Goal: Task Accomplishment & Management: Manage account settings

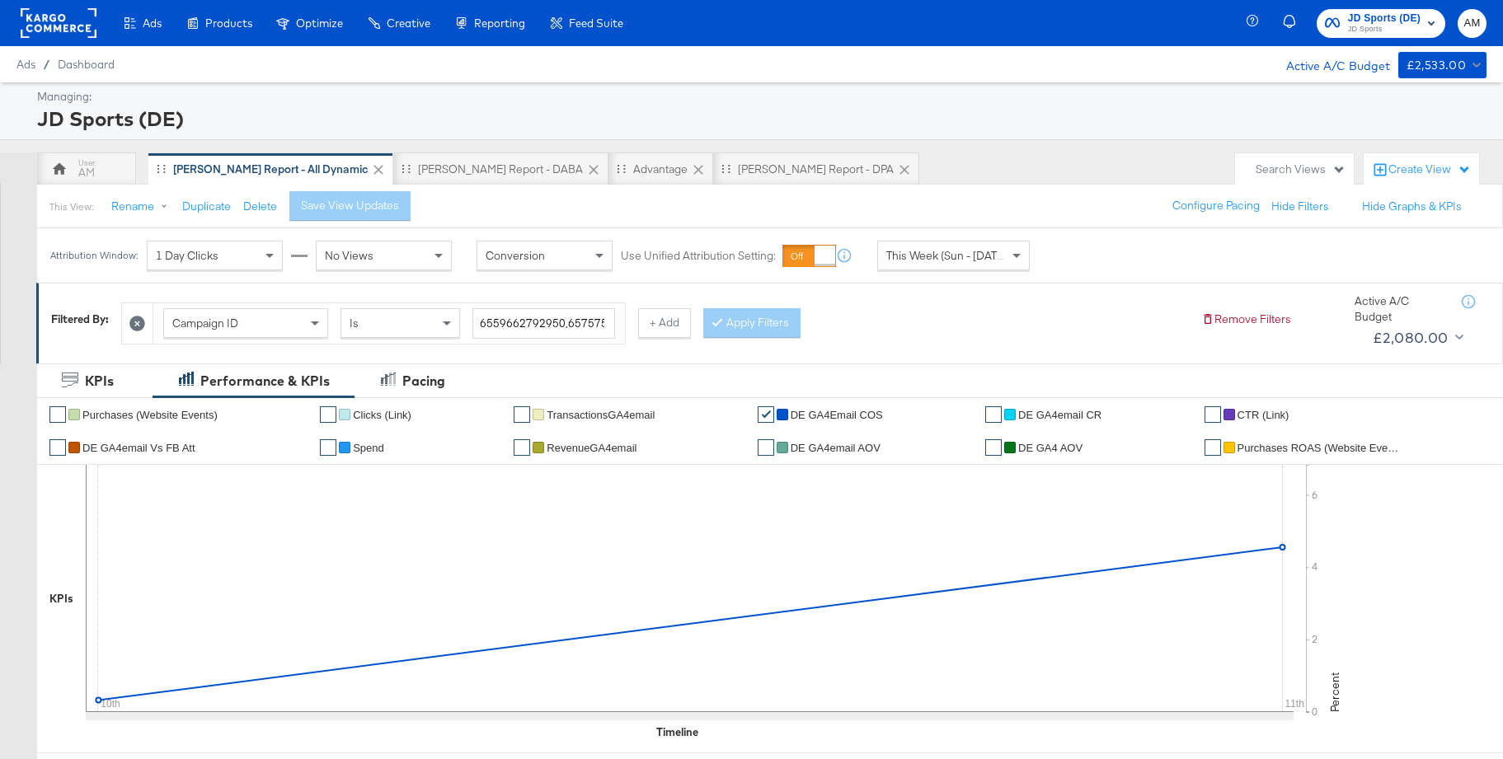
click at [1354, 26] on span "JD Sports" at bounding box center [1384, 29] width 73 height 13
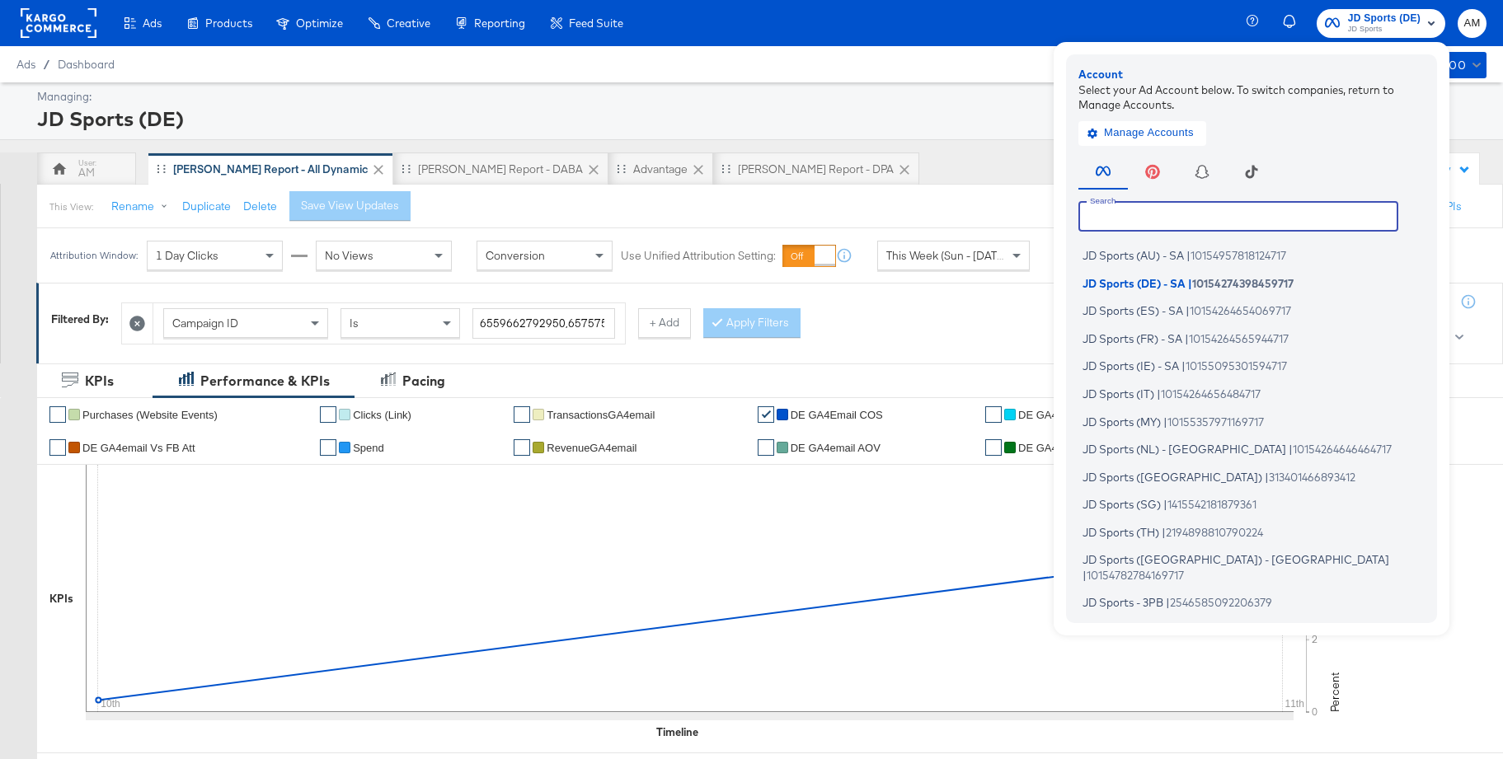
click at [1149, 216] on input "text" at bounding box center [1238, 216] width 320 height 30
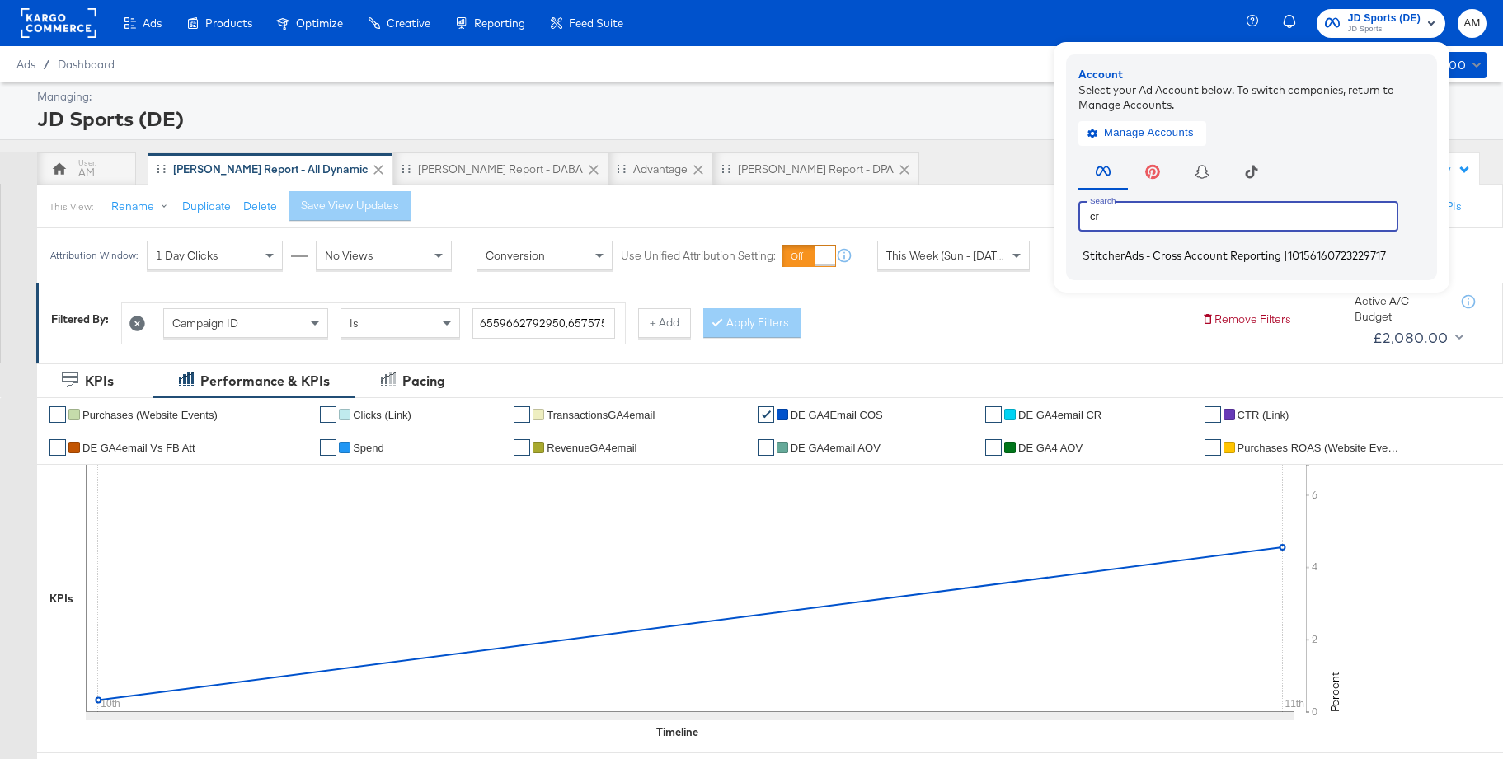
type input "cr"
click at [1130, 253] on span "StitcherAds - Cross Account Reporting" at bounding box center [1182, 255] width 199 height 13
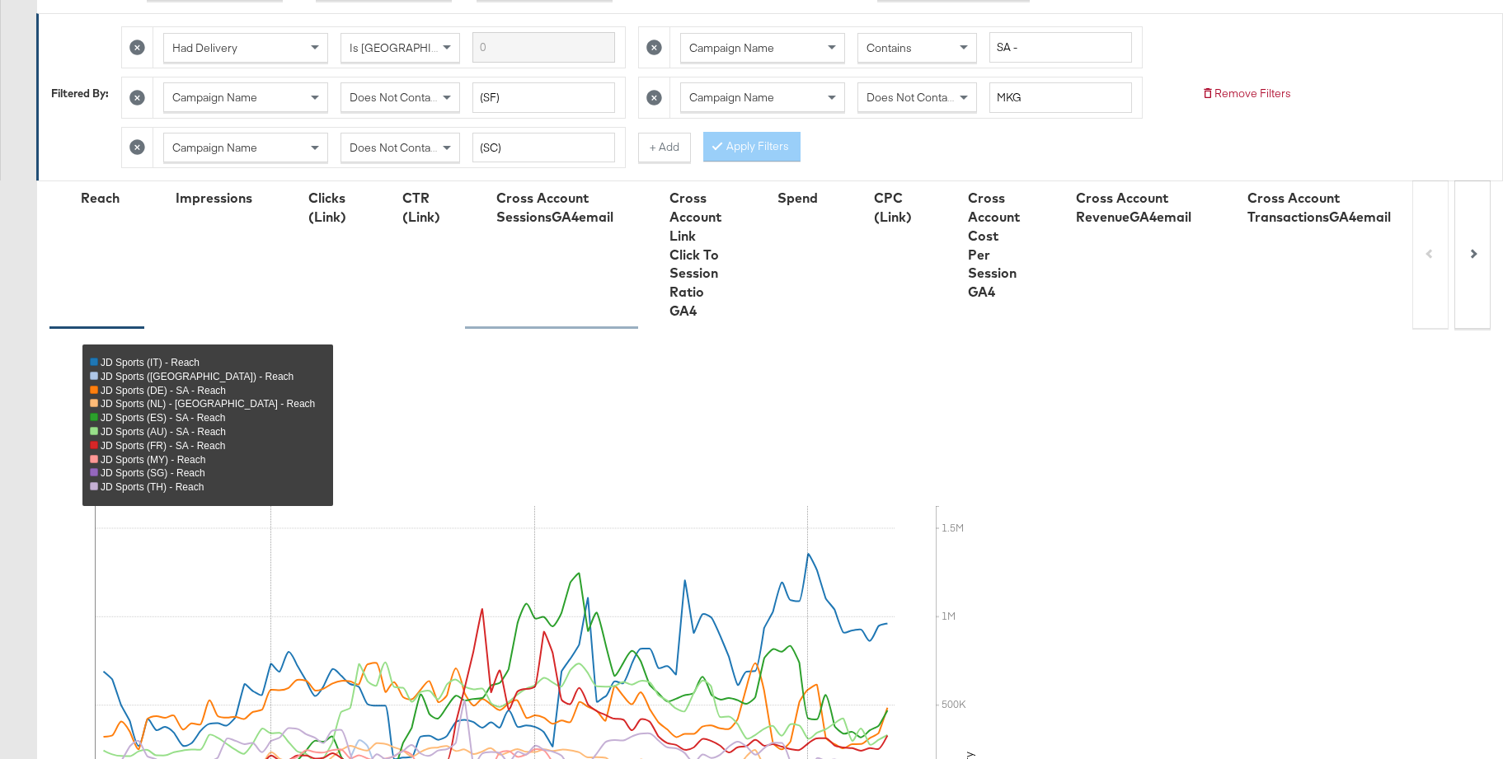
scroll to position [636, 0]
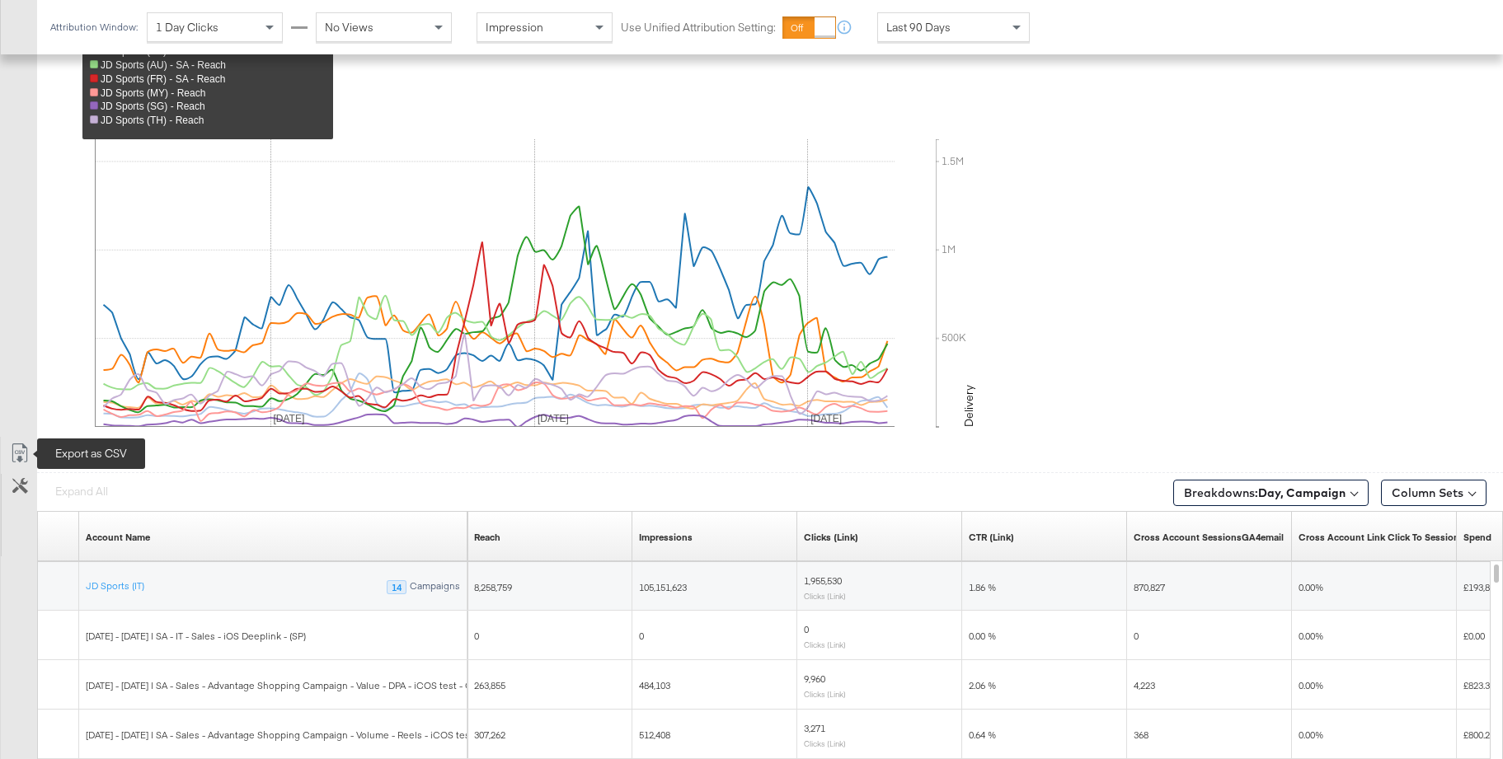
click at [16, 455] on icon at bounding box center [20, 454] width 20 height 20
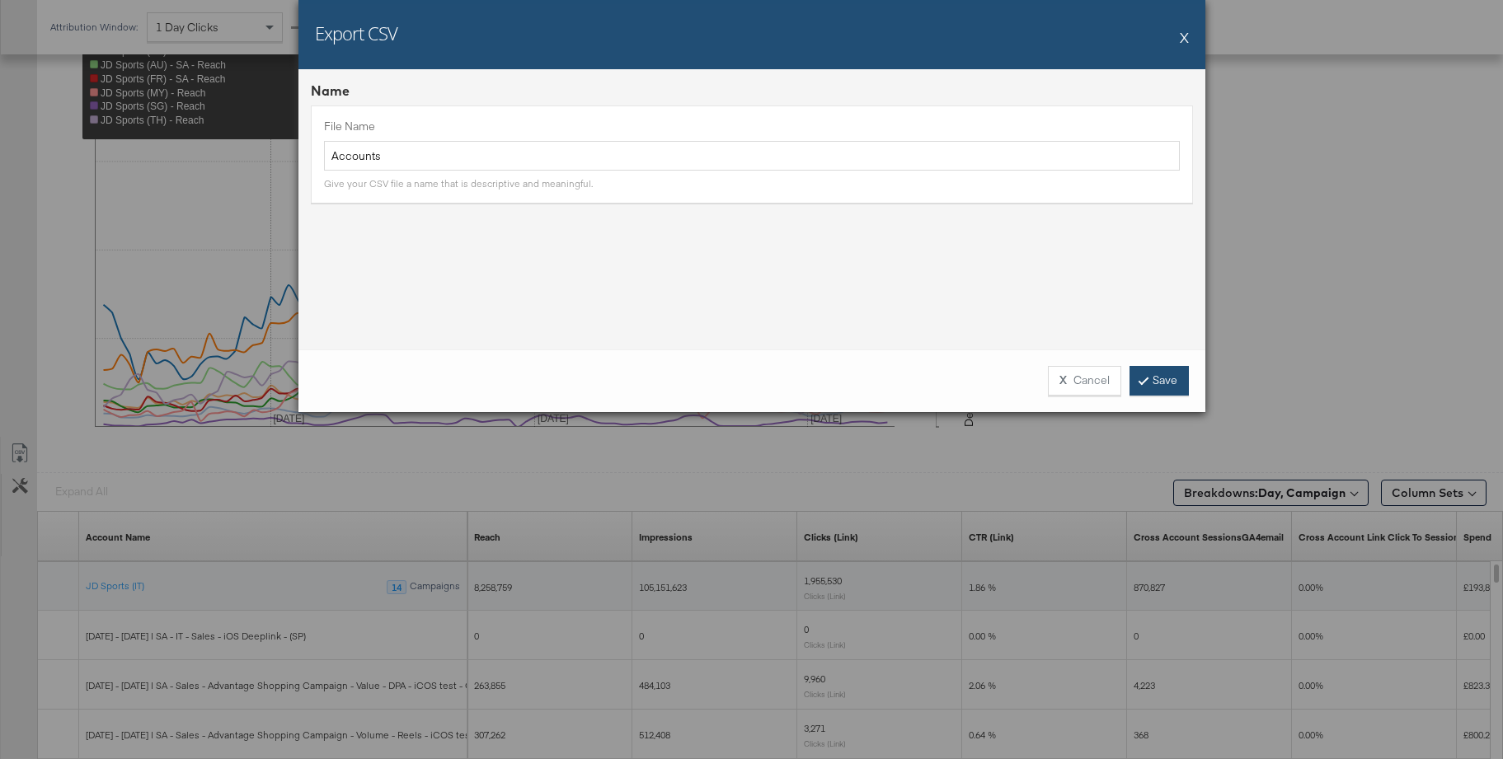
click at [1144, 379] on icon at bounding box center [1143, 380] width 5 height 10
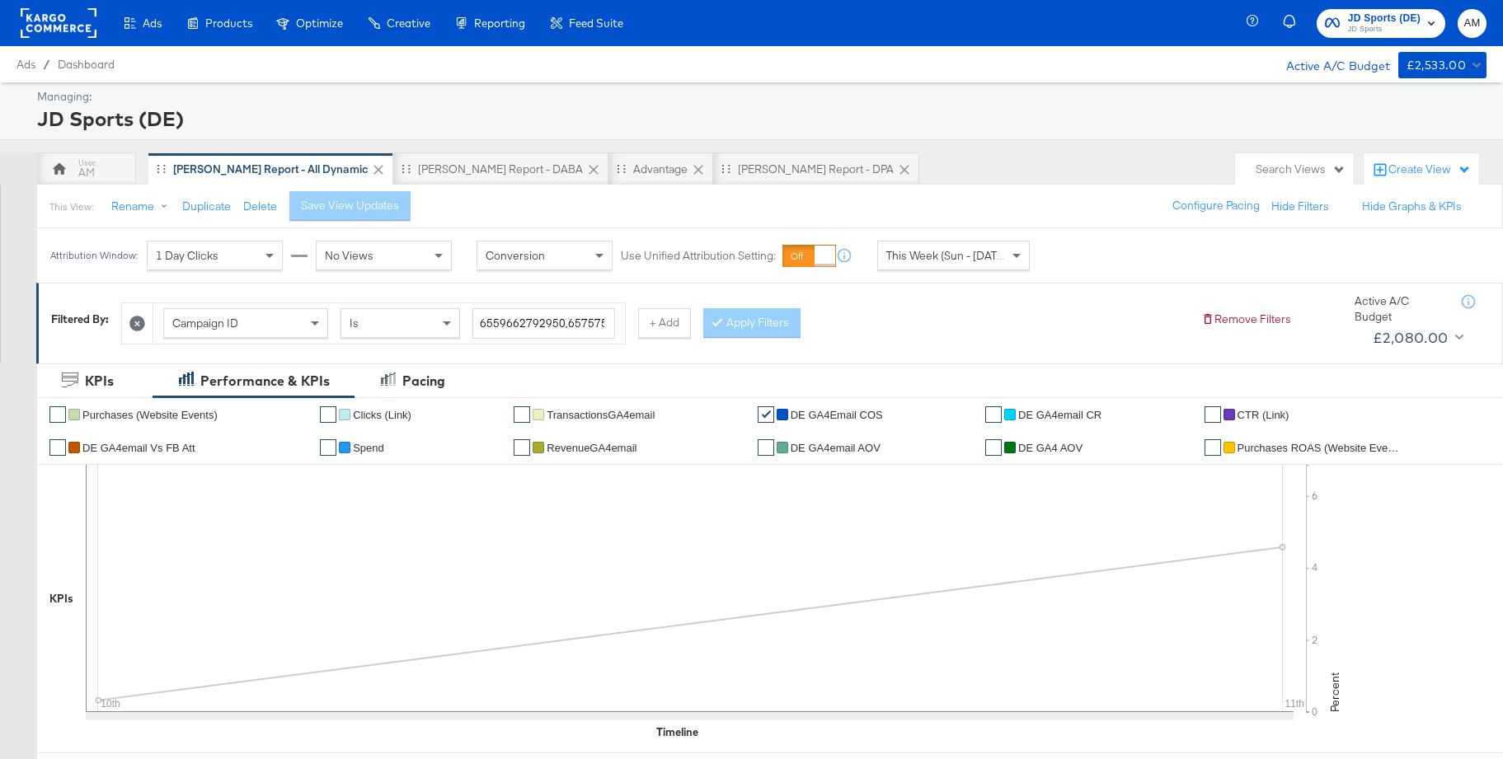
click at [366, 449] on span "Spend" at bounding box center [368, 448] width 31 height 12
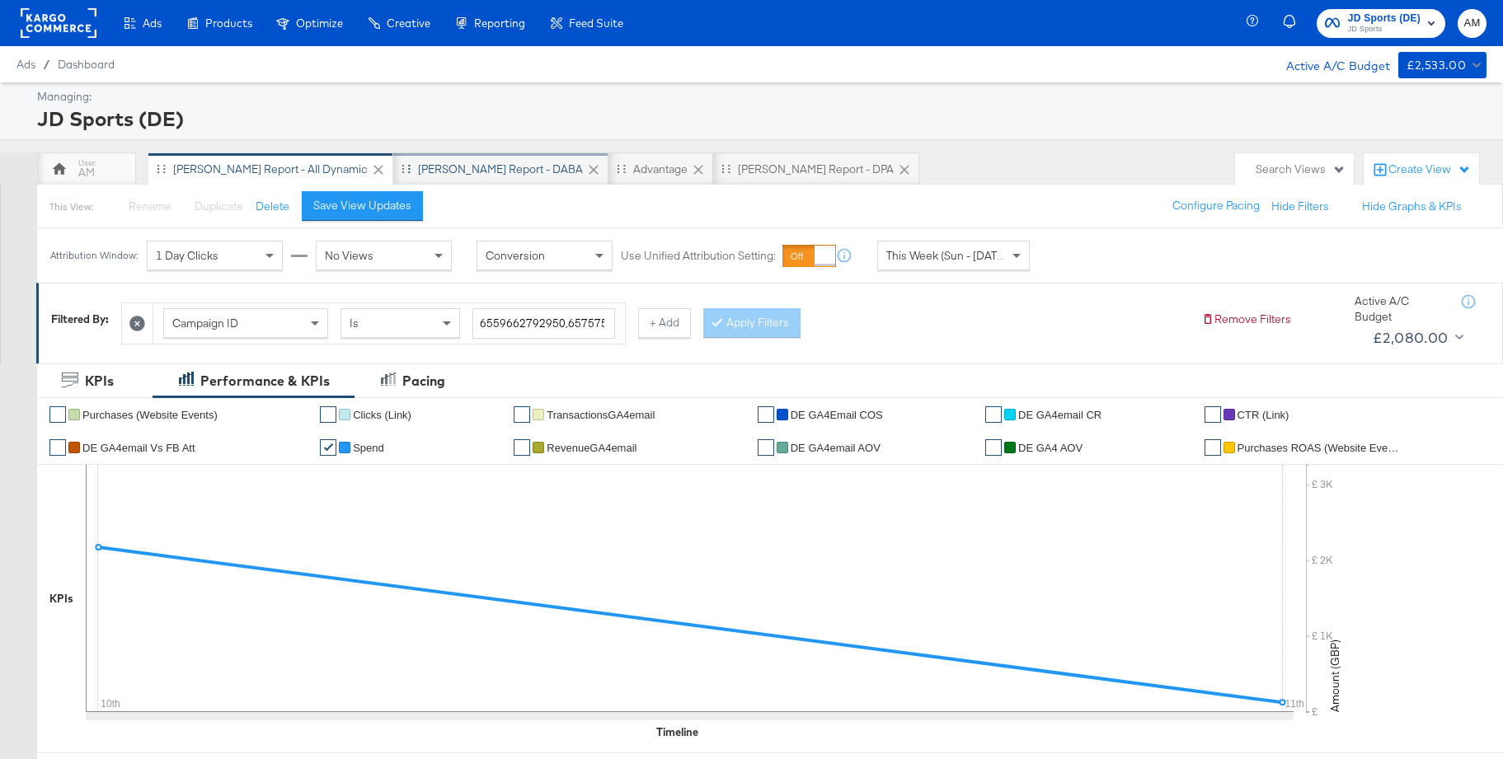
click at [446, 170] on div "[PERSON_NAME] Report - DABA" at bounding box center [500, 170] width 165 height 16
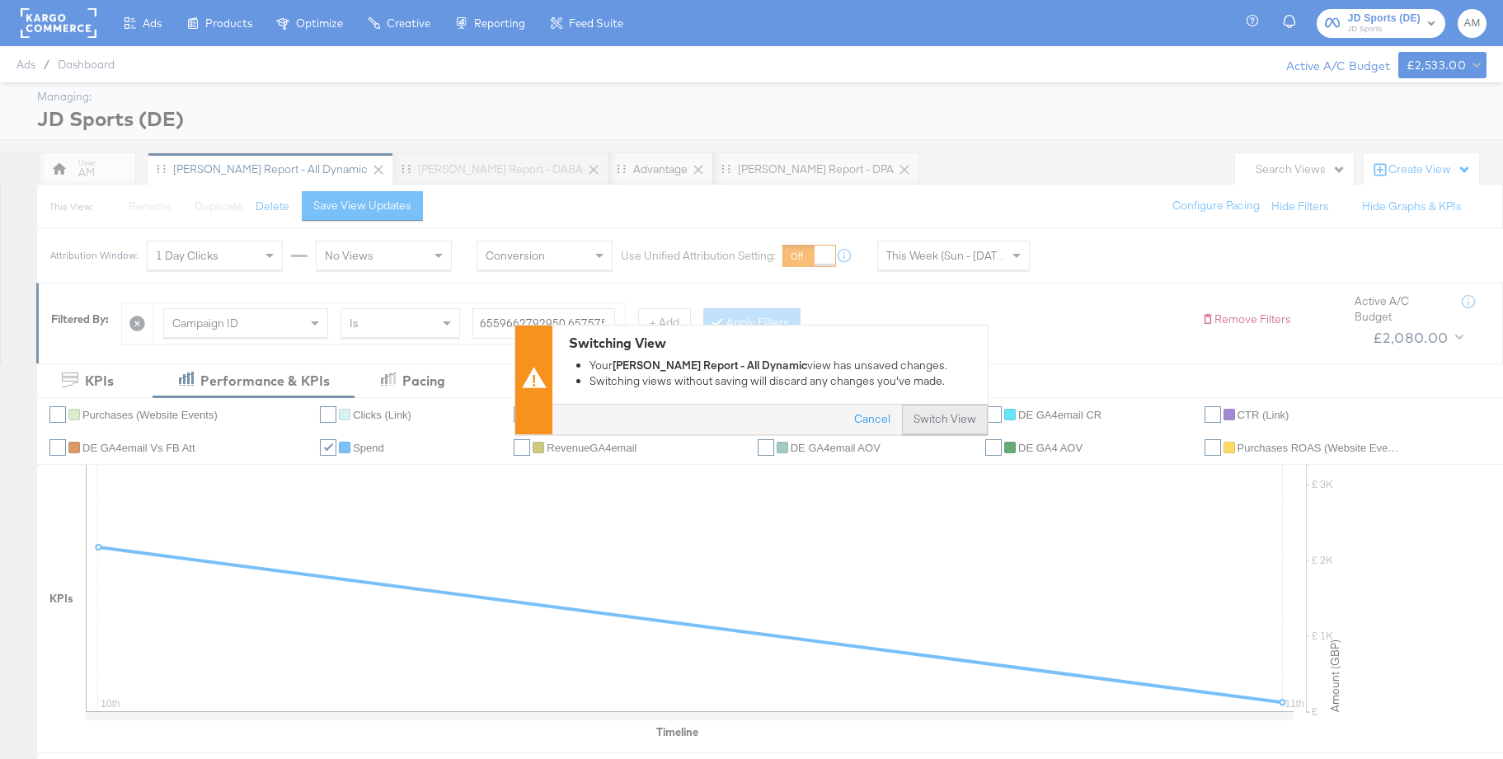
click at [949, 416] on button "Switch View" at bounding box center [945, 420] width 86 height 30
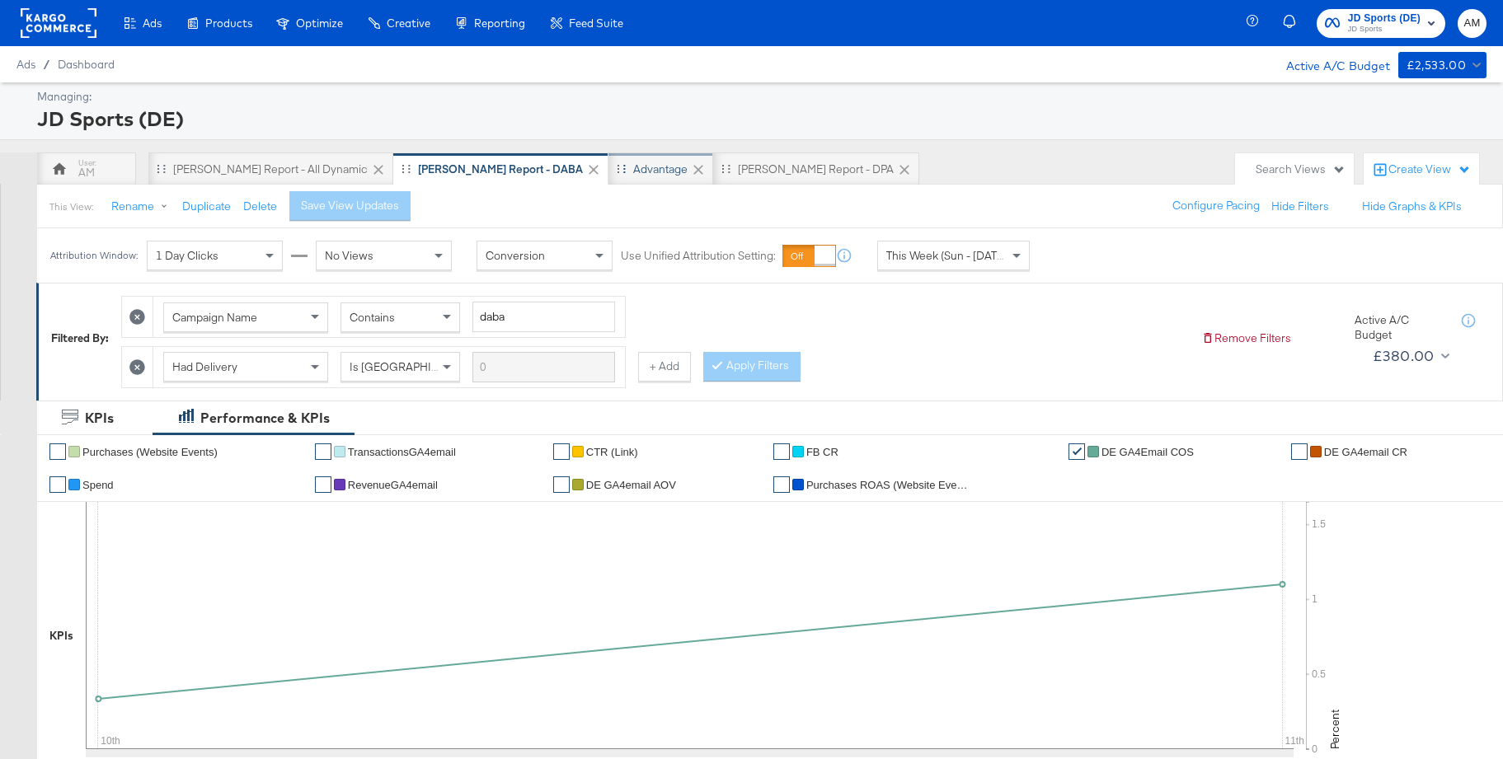
click at [633, 176] on div "Advantage" at bounding box center [660, 170] width 54 height 16
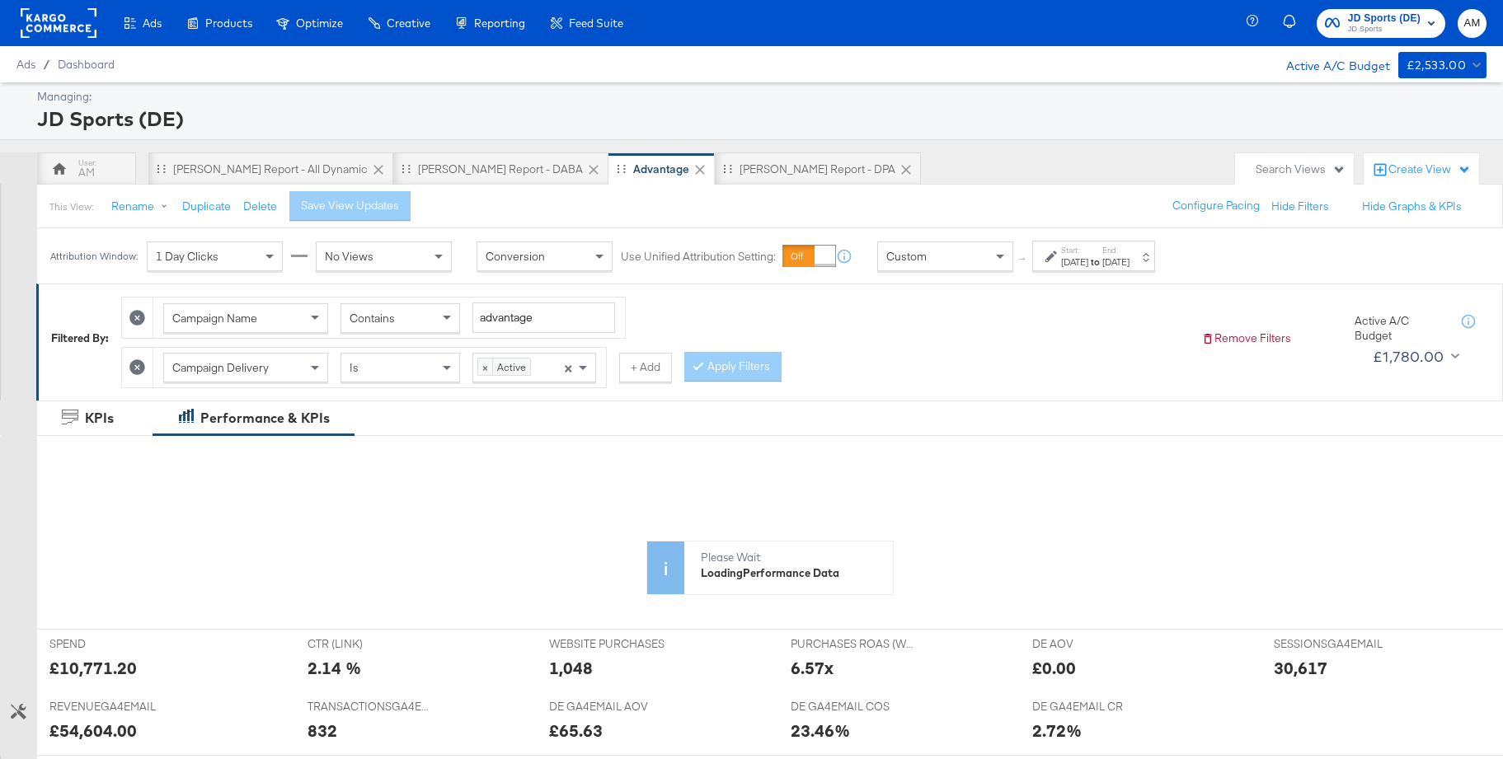
click at [1088, 258] on div "Aug 3rd 2025" at bounding box center [1074, 262] width 27 height 13
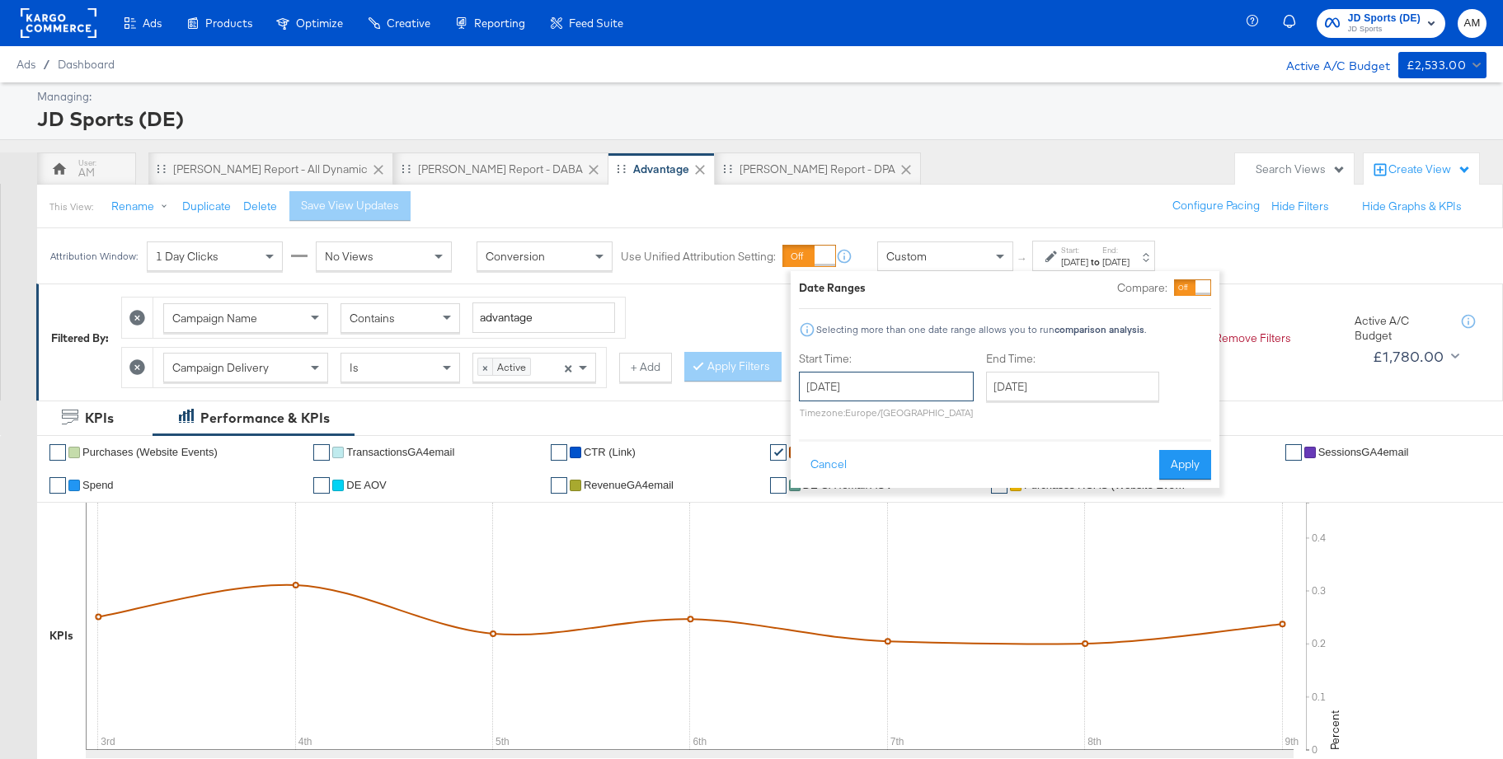
click at [885, 391] on input "August 3rd 2025" at bounding box center [886, 387] width 175 height 30
drag, startPoint x: 815, startPoint y: 516, endPoint x: 841, endPoint y: 505, distance: 28.5
click at [815, 515] on td "10" at bounding box center [818, 516] width 28 height 23
type input "August 10th 2025"
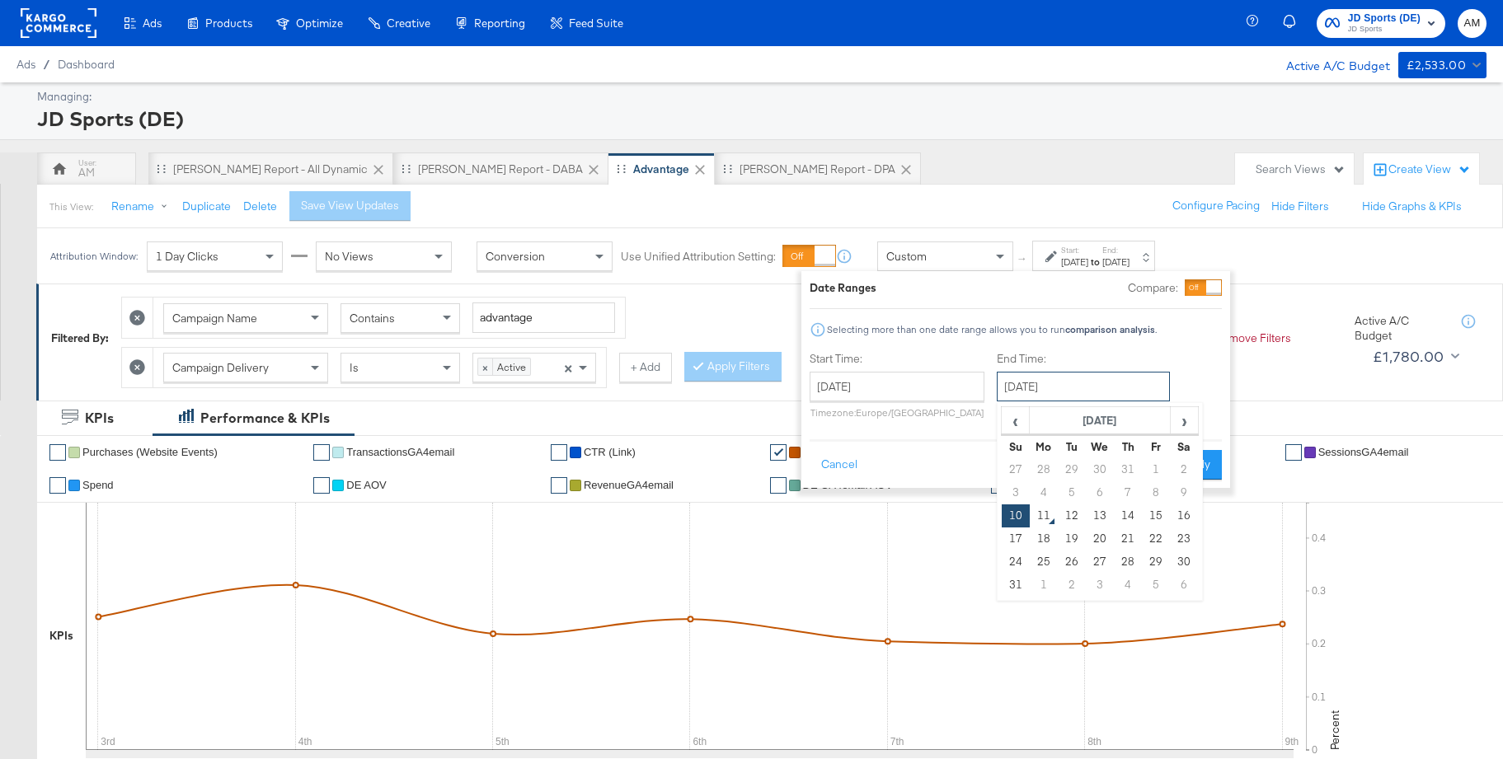
drag, startPoint x: 1018, startPoint y: 382, endPoint x: 1117, endPoint y: 477, distance: 137.6
click at [1018, 382] on input "August 10th 2025" at bounding box center [1083, 387] width 173 height 30
click at [1176, 517] on td "16" at bounding box center [1184, 516] width 28 height 23
type input "August 16th 2025"
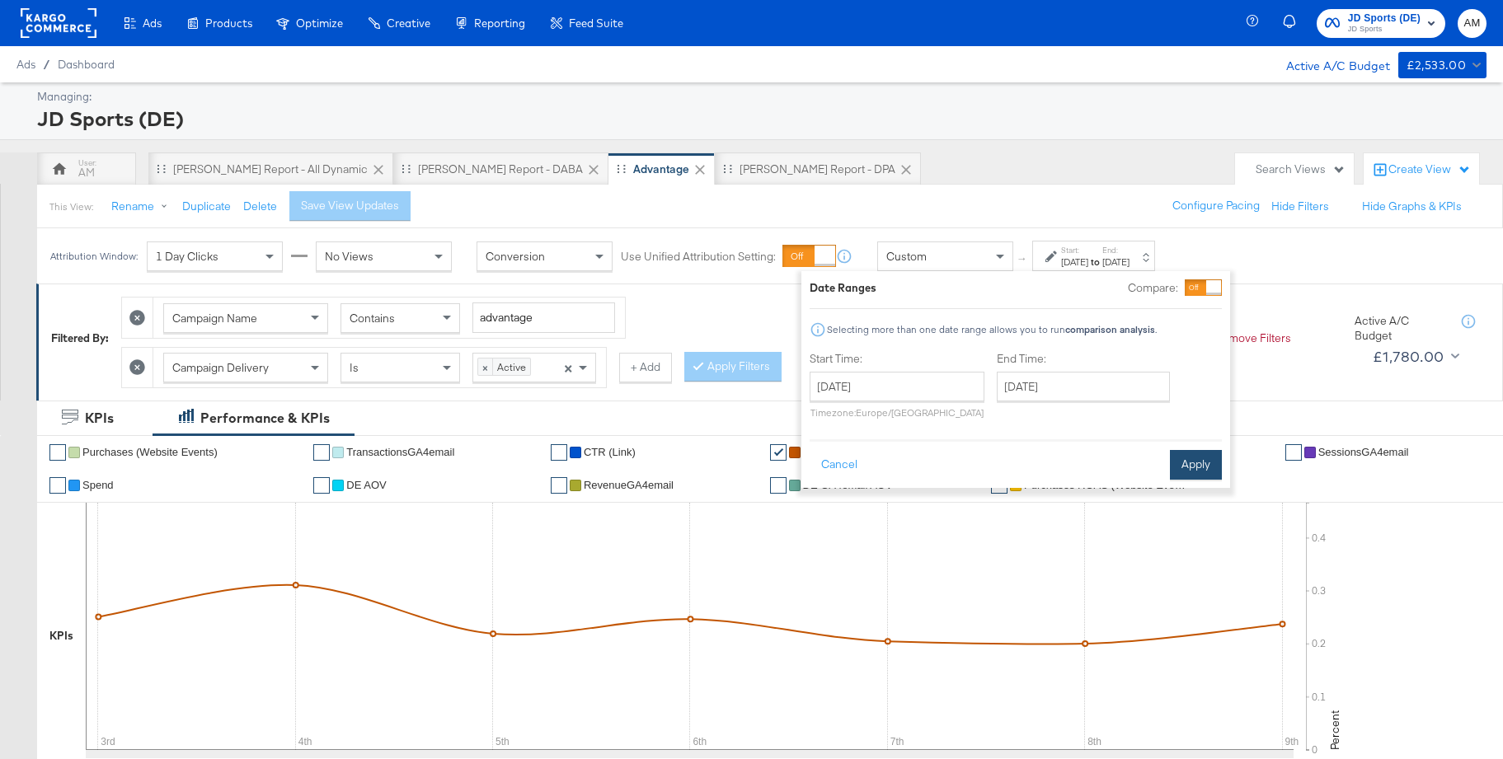
click at [1200, 460] on button "Apply" at bounding box center [1196, 465] width 52 height 30
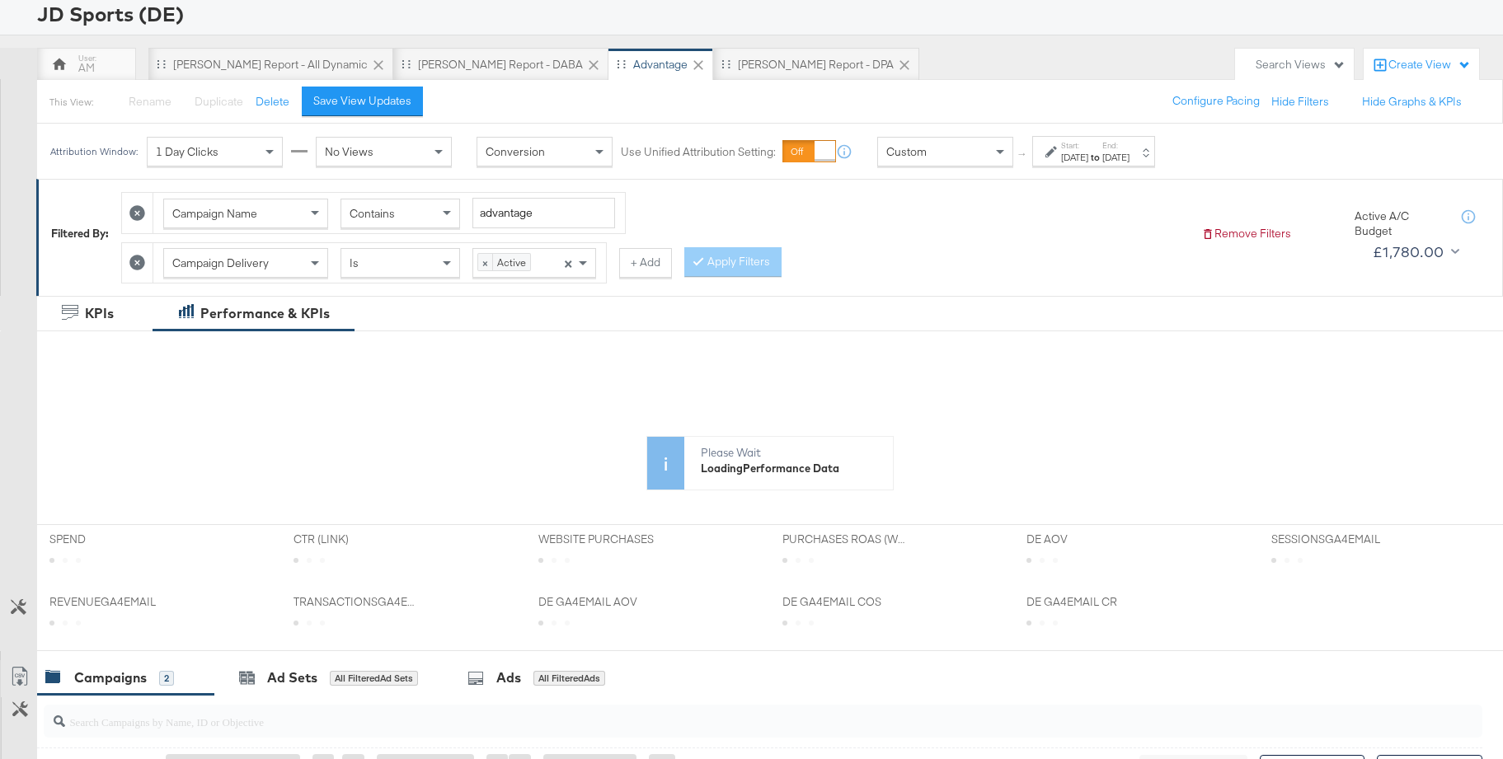
scroll to position [129, 0]
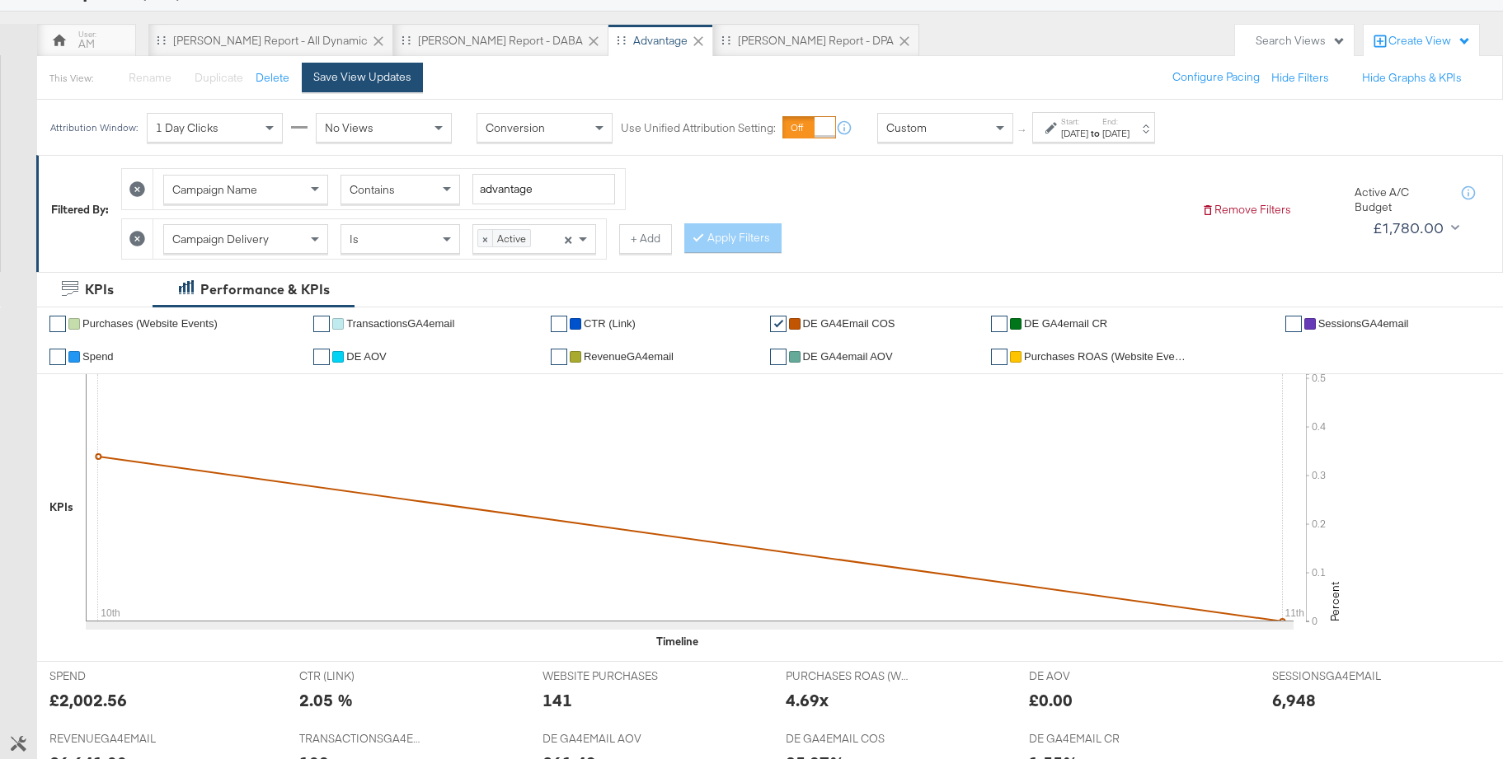
click at [390, 82] on div "Save View Updates" at bounding box center [362, 77] width 98 height 16
click at [740, 45] on div "[PERSON_NAME] Report - DPA" at bounding box center [818, 41] width 156 height 16
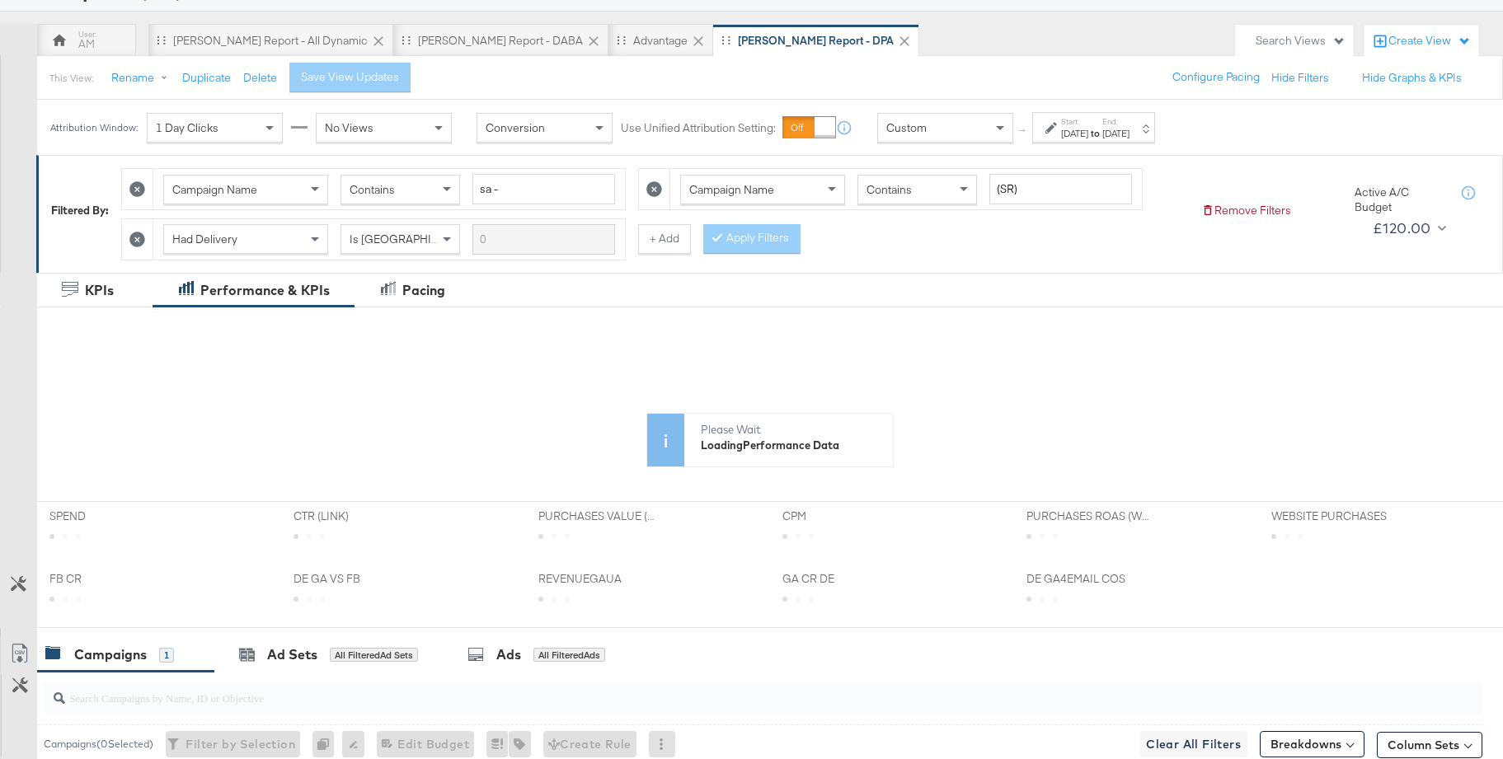
click at [1088, 131] on div "Aug 3rd 2025" at bounding box center [1074, 133] width 27 height 13
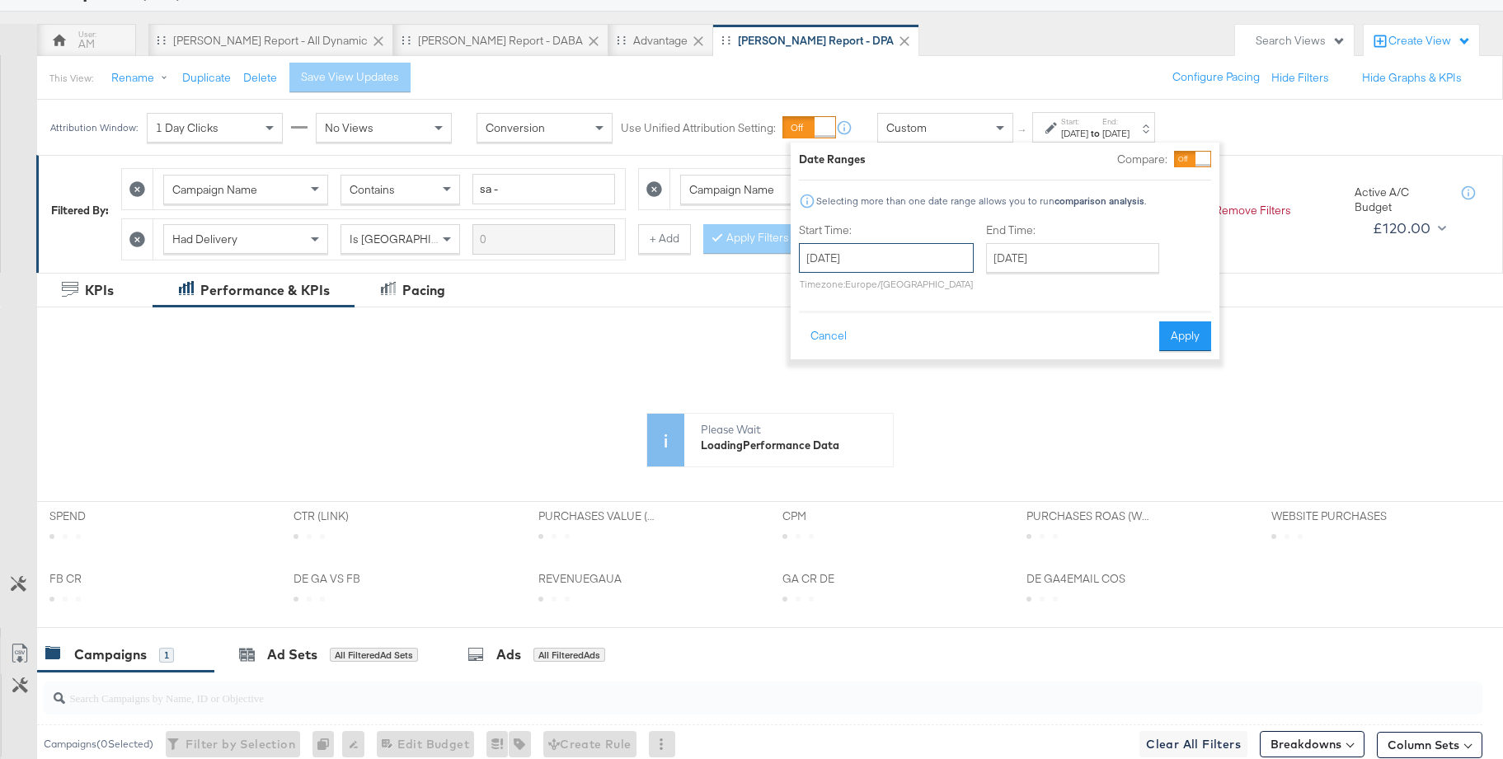
drag, startPoint x: 908, startPoint y: 259, endPoint x: 909, endPoint y: 269, distance: 9.9
click at [909, 261] on input "August 3rd 2025" at bounding box center [886, 258] width 175 height 30
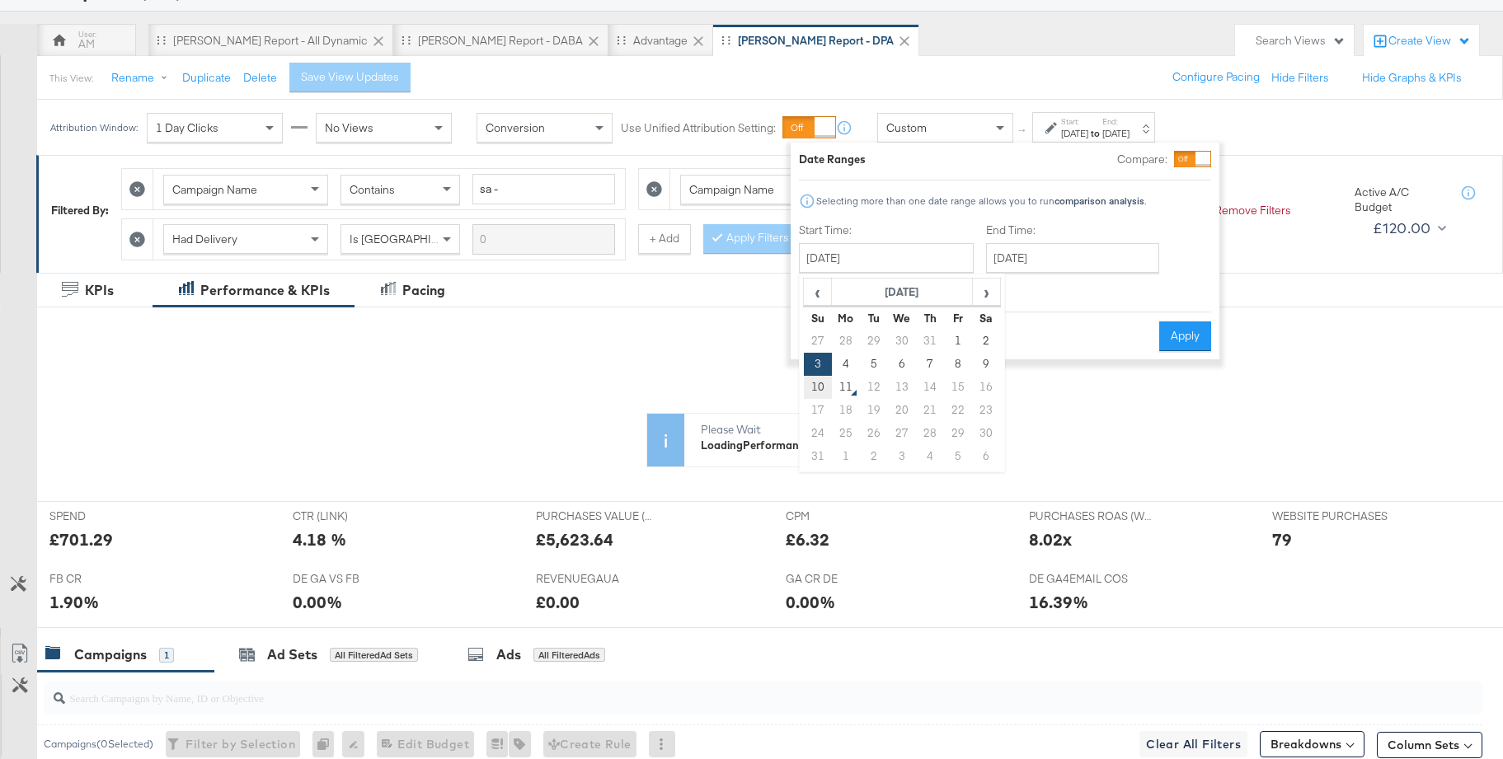
click at [814, 384] on td "10" at bounding box center [818, 387] width 28 height 23
type input "August 10th 2025"
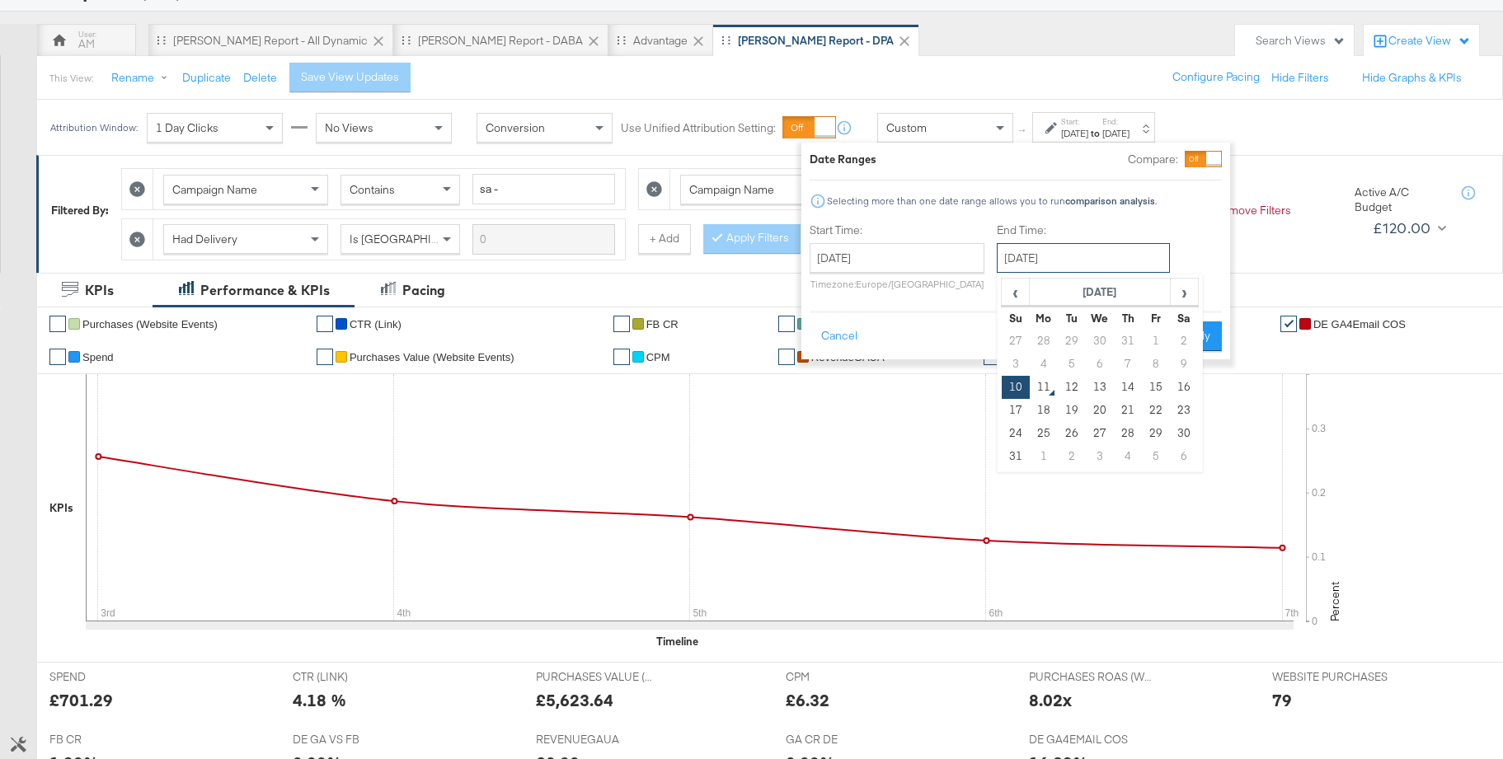
click at [1027, 256] on input "August 10th 2025" at bounding box center [1083, 258] width 173 height 30
click at [1175, 387] on td "16" at bounding box center [1184, 387] width 28 height 23
type input "August 16th 2025"
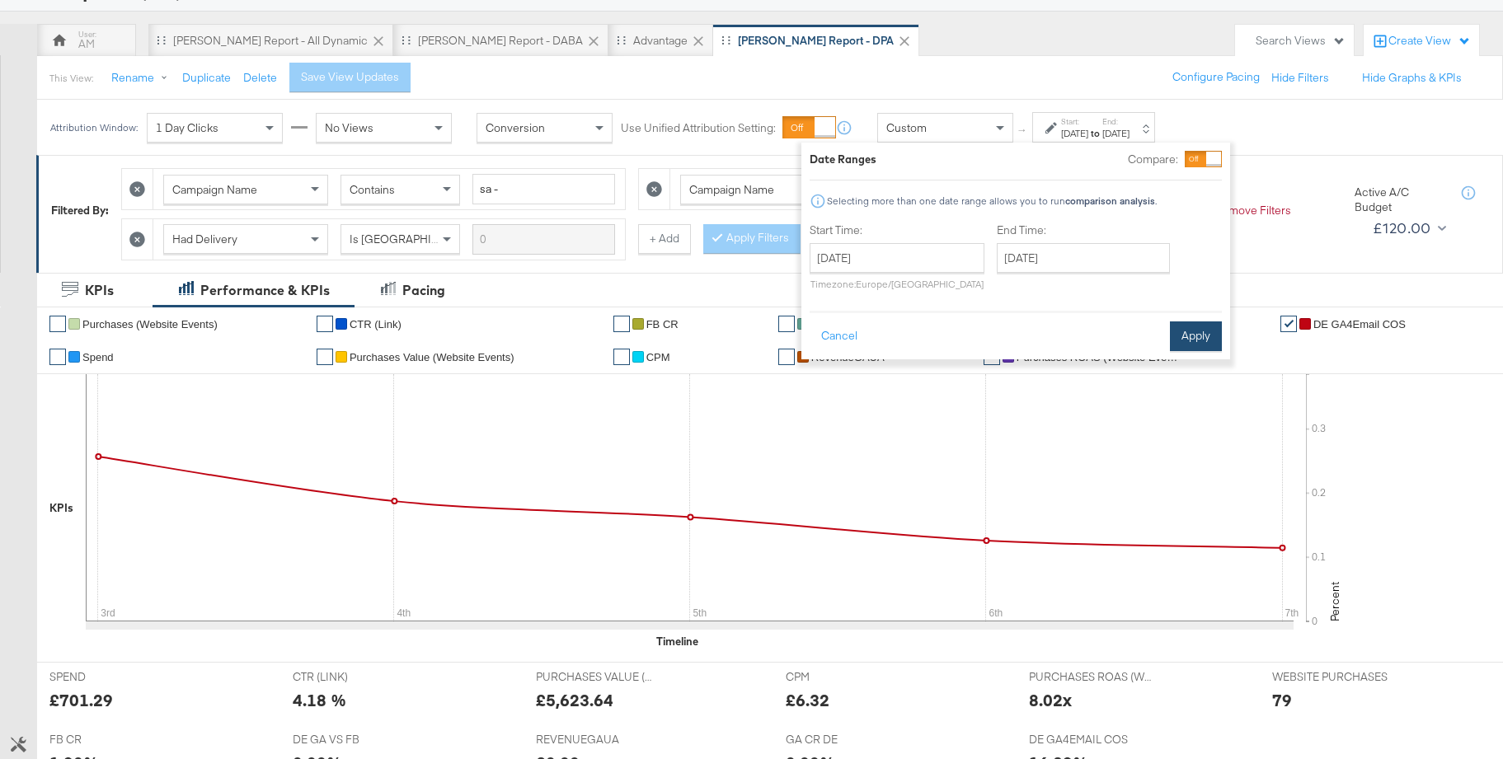
click at [1197, 336] on button "Apply" at bounding box center [1196, 337] width 52 height 30
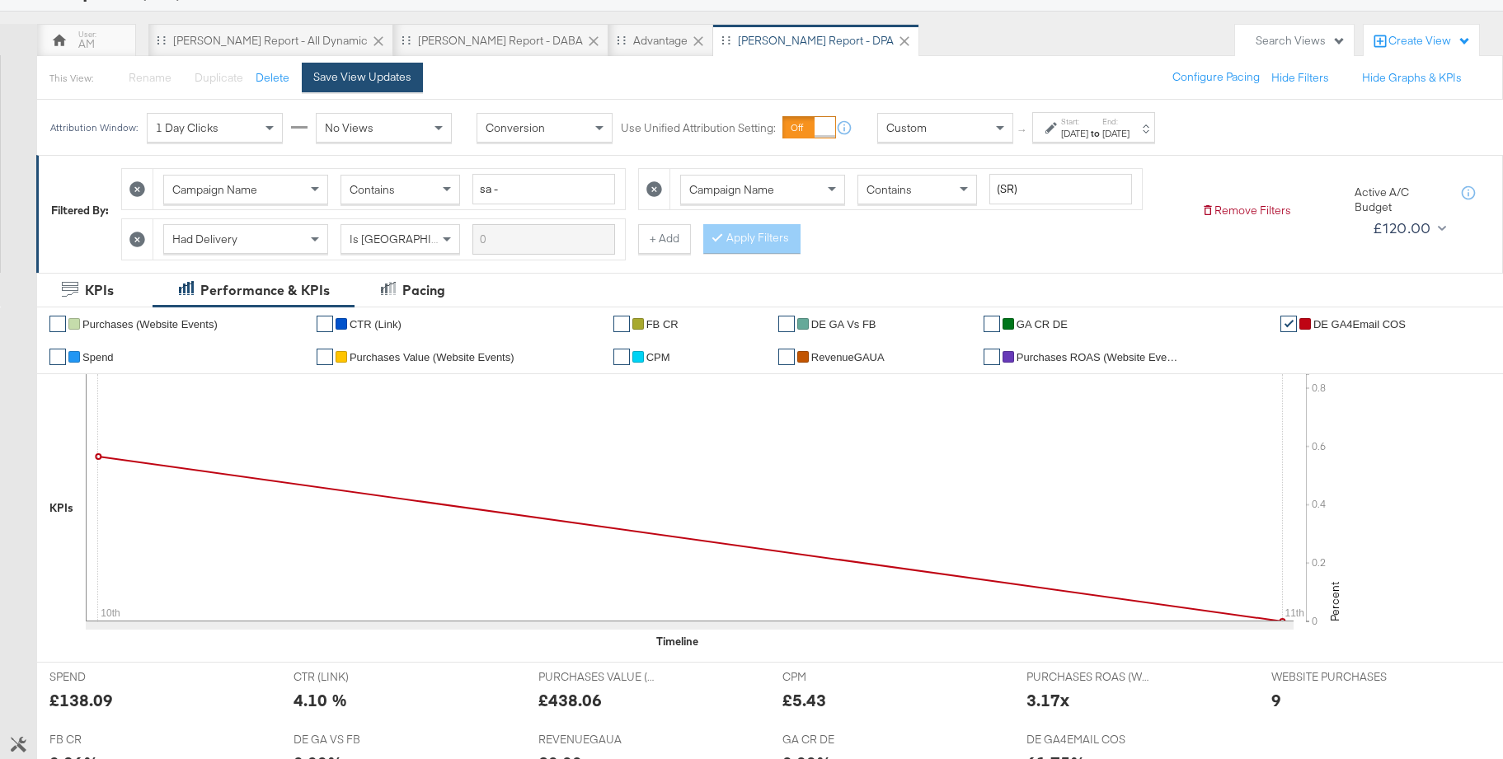
click at [359, 81] on div "Save View Updates" at bounding box center [362, 77] width 98 height 16
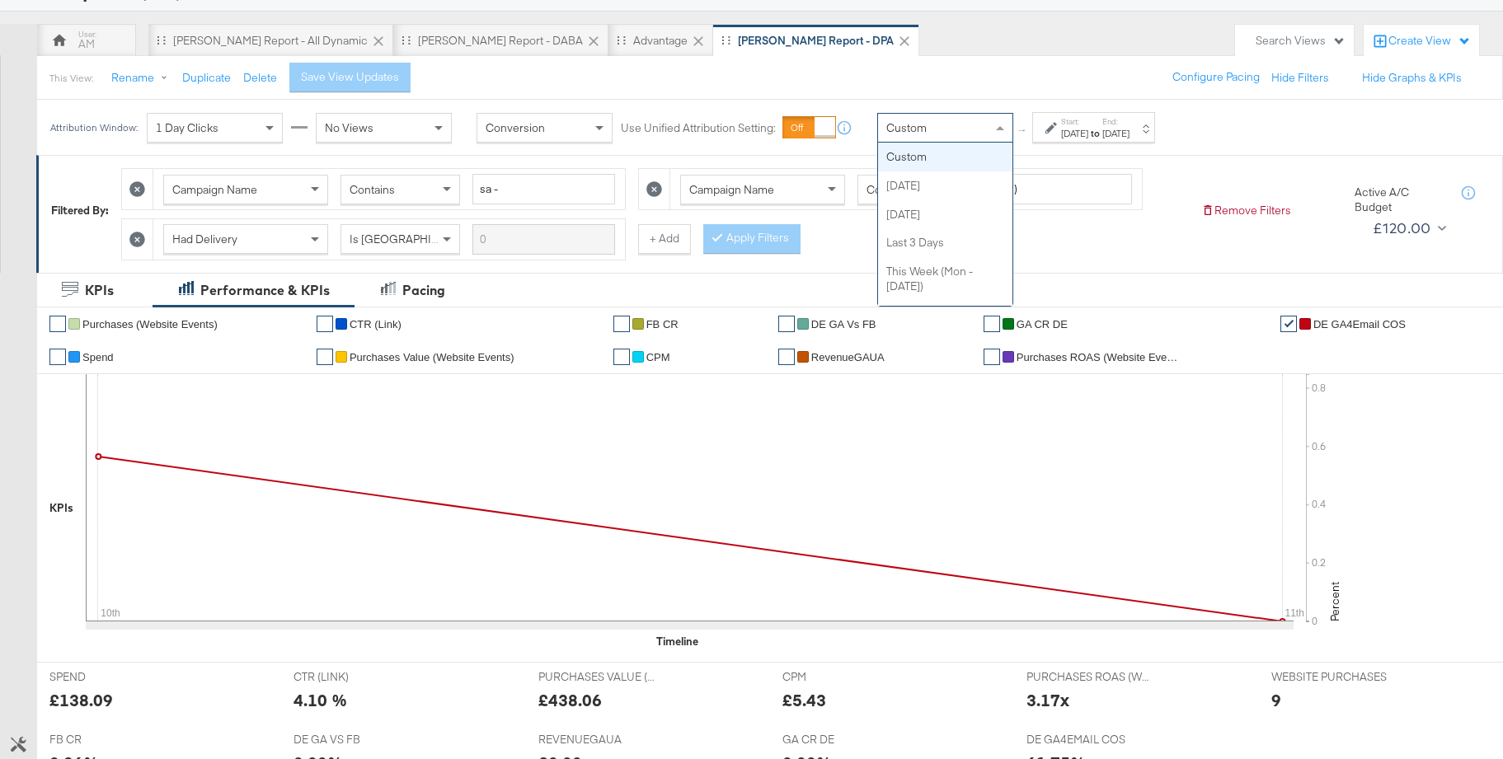
click at [970, 136] on div "Custom" at bounding box center [945, 128] width 134 height 28
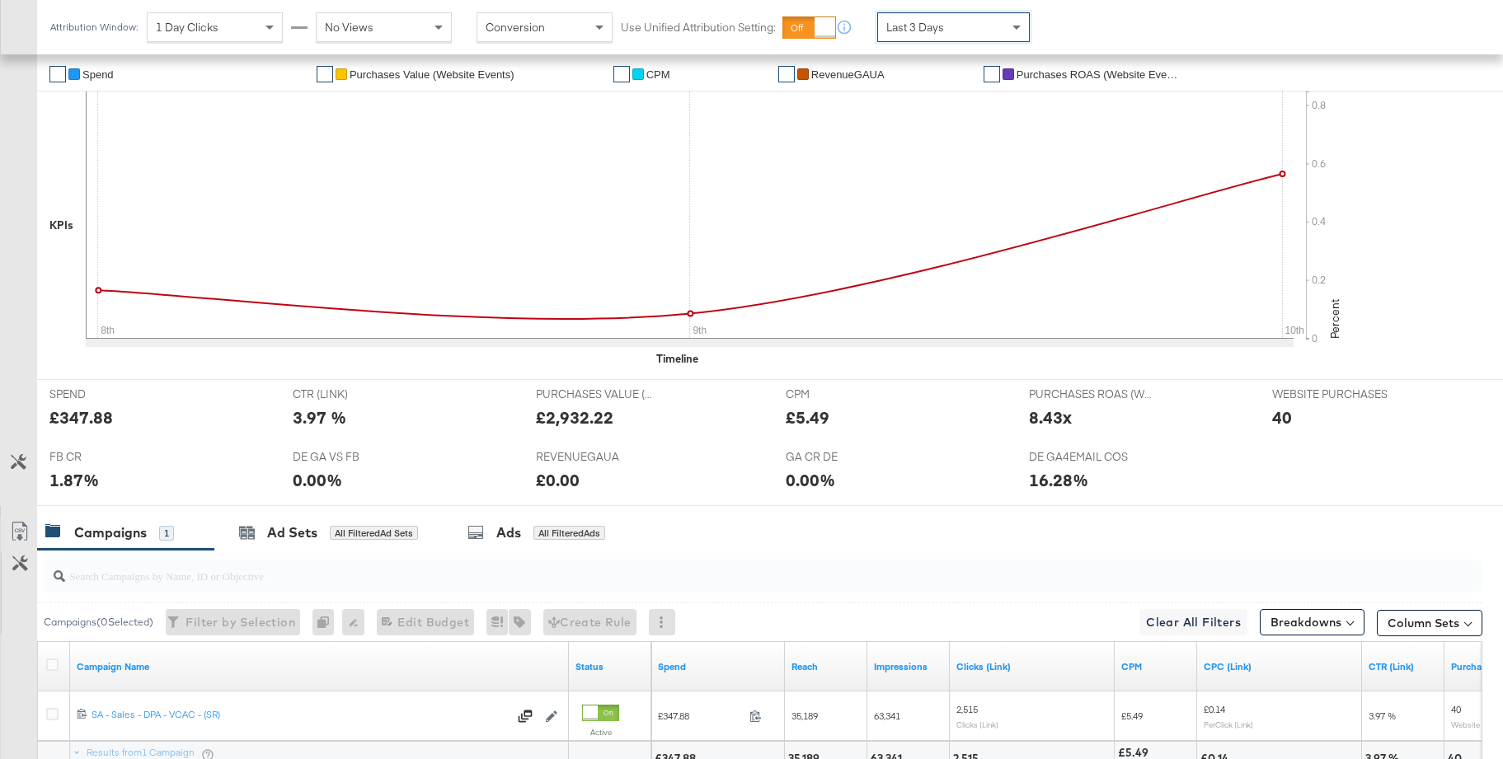
scroll to position [563, 0]
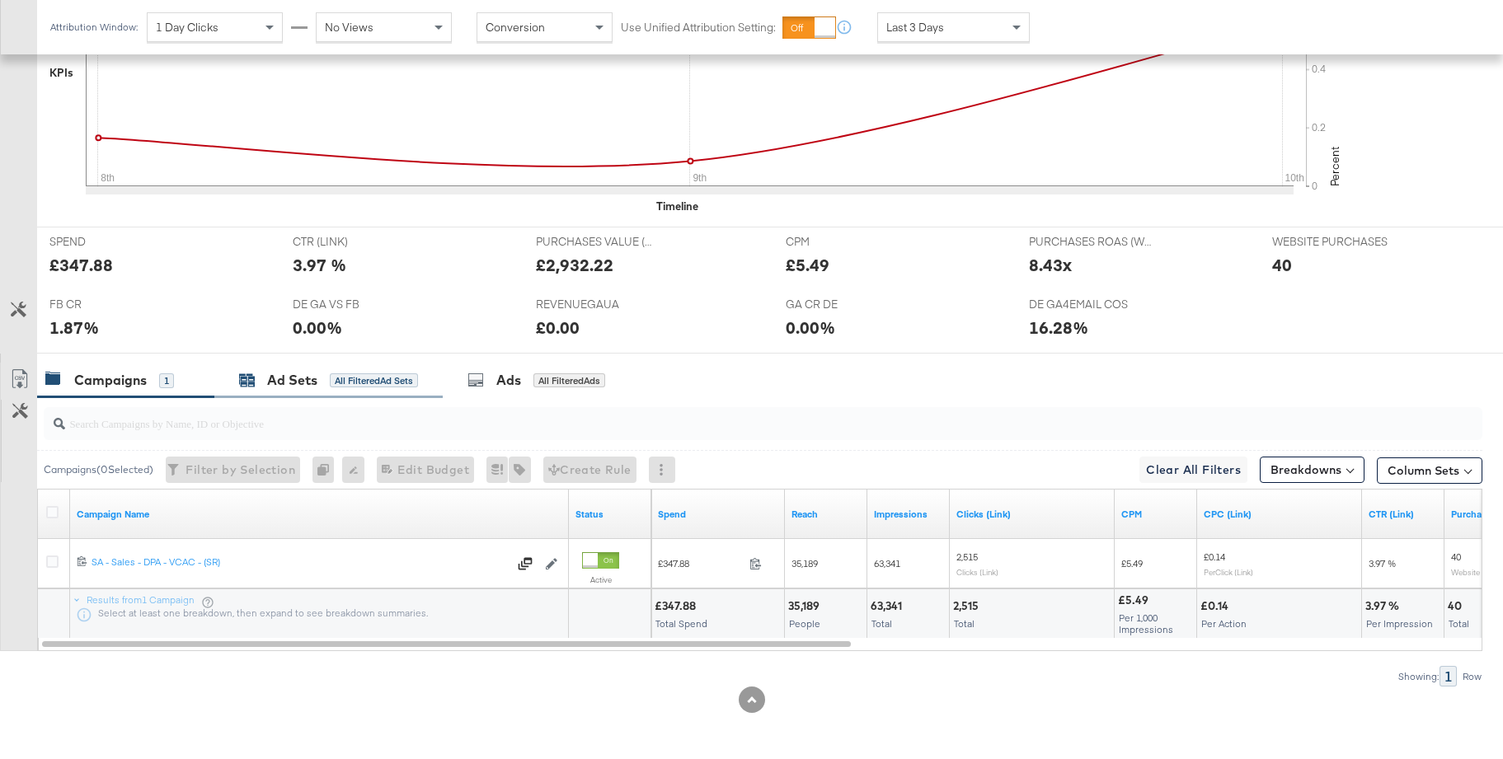
click at [287, 377] on div "Ad Sets" at bounding box center [292, 380] width 50 height 19
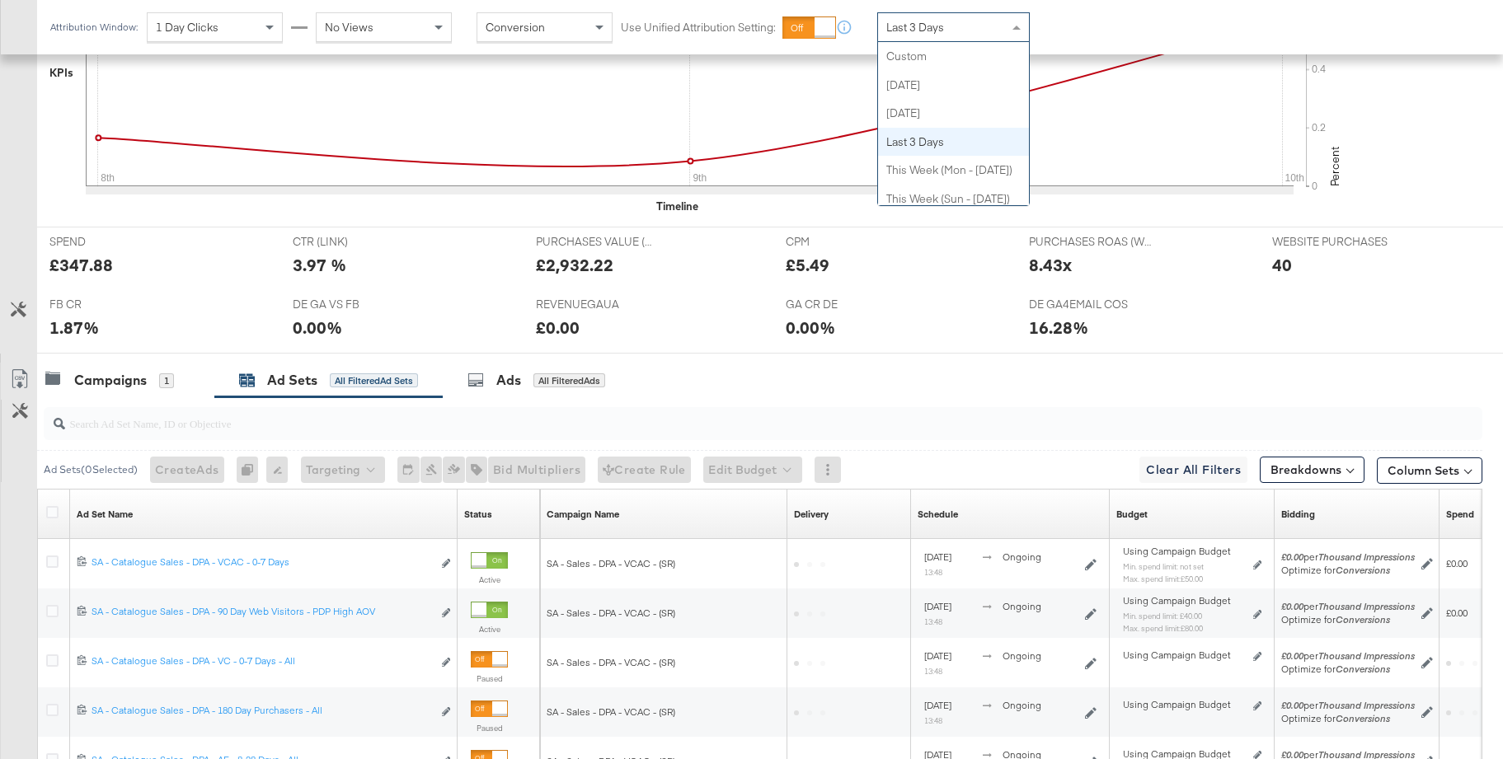
click at [956, 31] on div "Last 3 Days" at bounding box center [953, 27] width 151 height 28
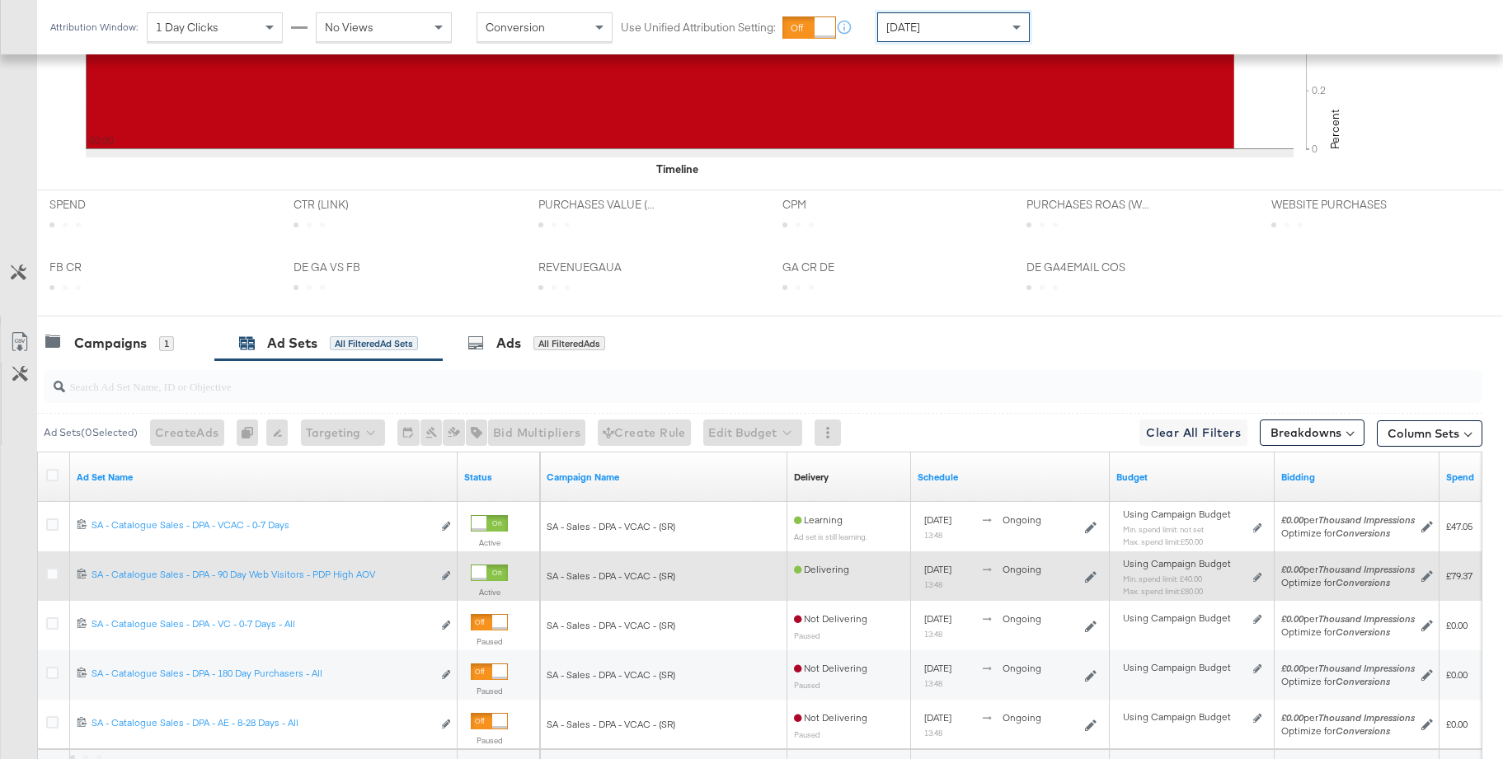
scroll to position [761, 0]
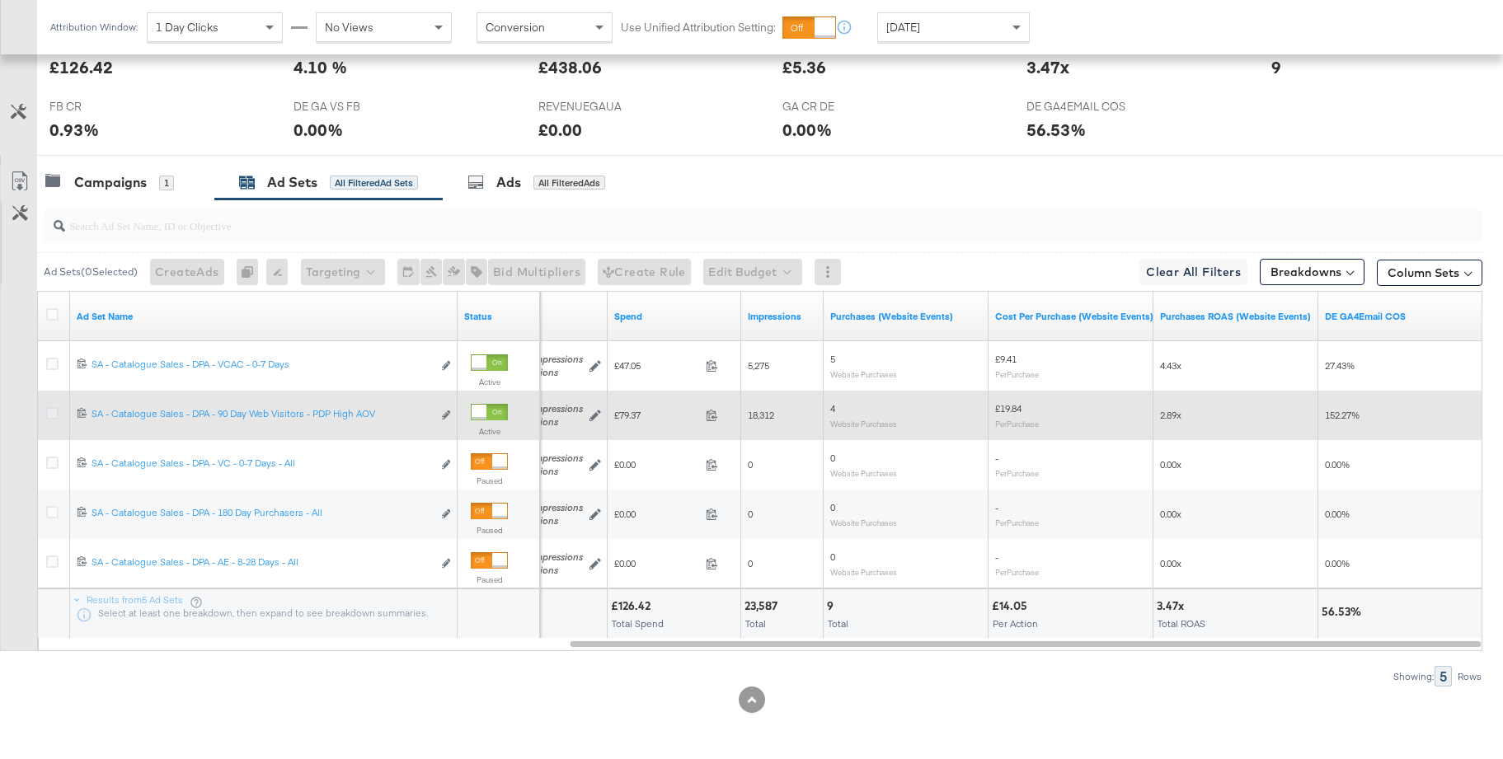
click at [55, 412] on icon at bounding box center [52, 413] width 12 height 12
click at [0, 0] on input "checkbox" at bounding box center [0, 0] width 0 height 0
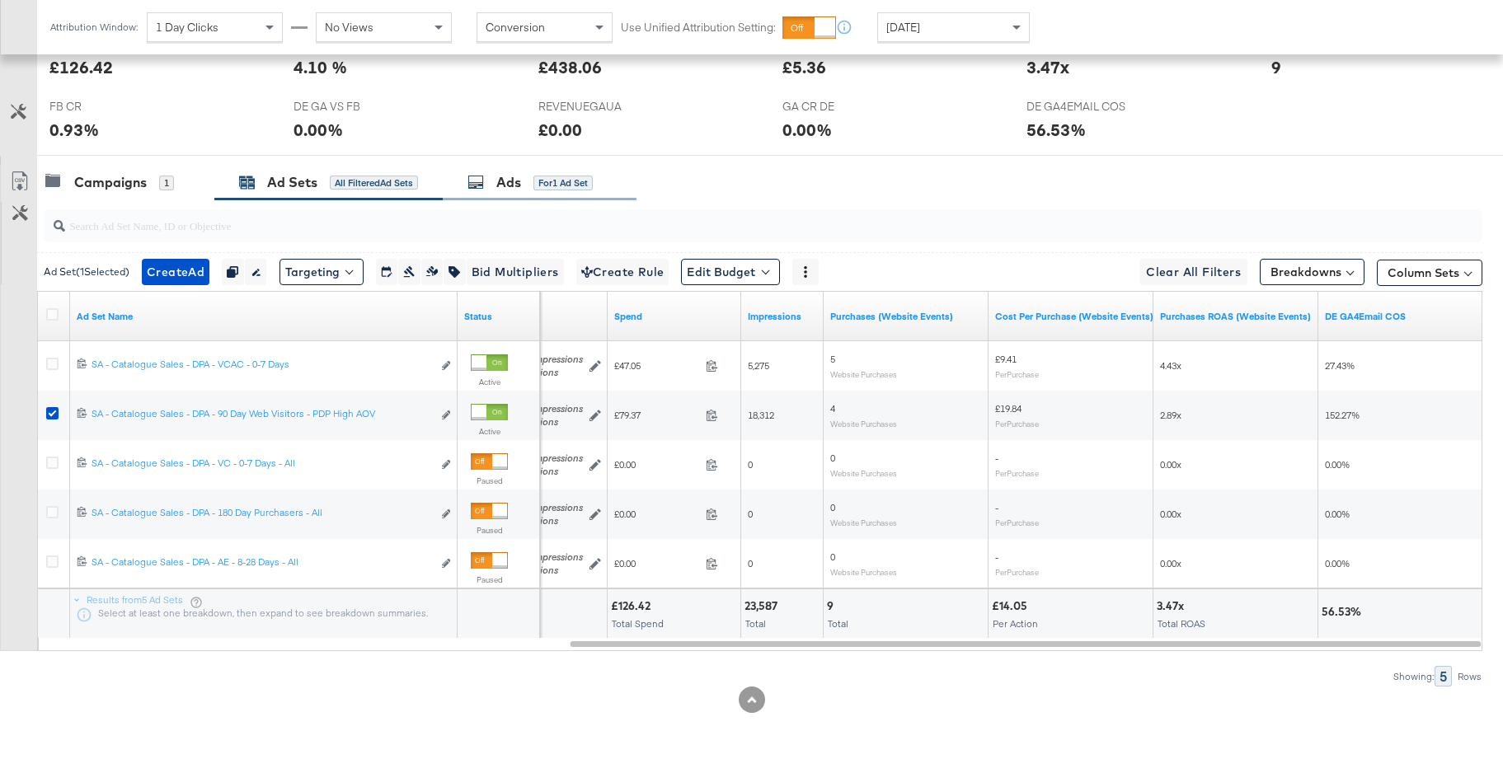
click at [496, 189] on div "Ads for 1 Ad Set" at bounding box center [529, 182] width 125 height 19
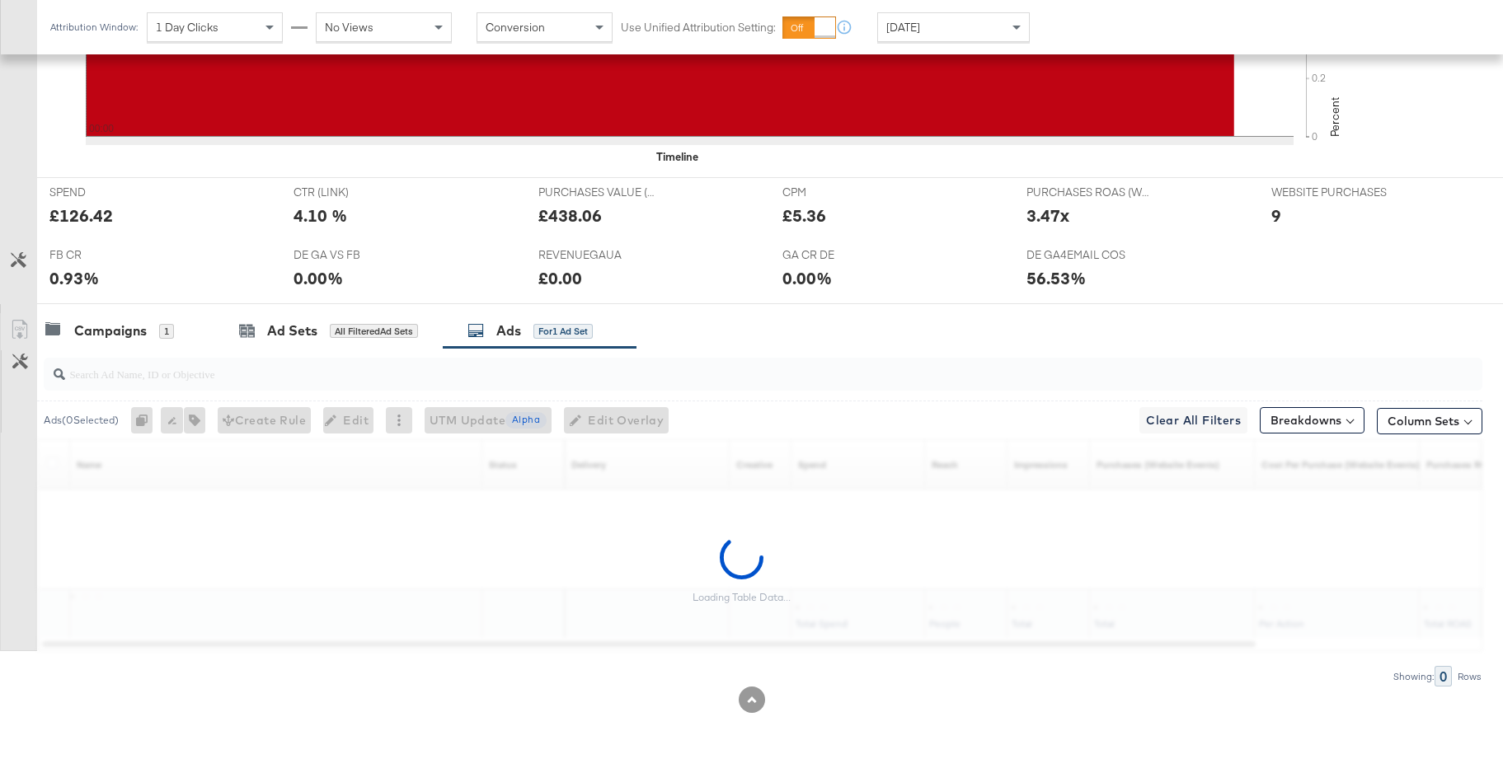
scroll to position [712, 0]
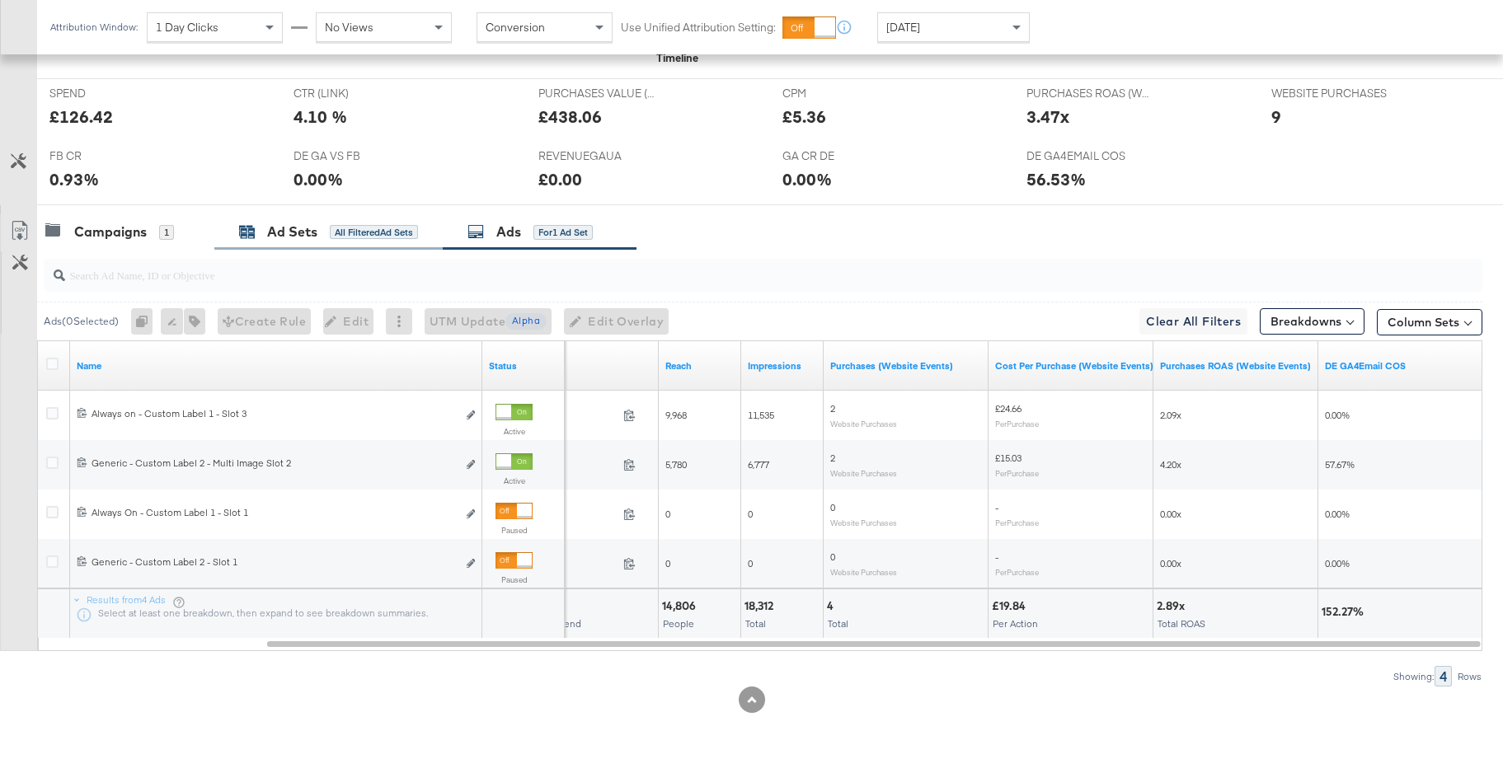
click at [298, 236] on div "Ad Sets" at bounding box center [292, 232] width 50 height 19
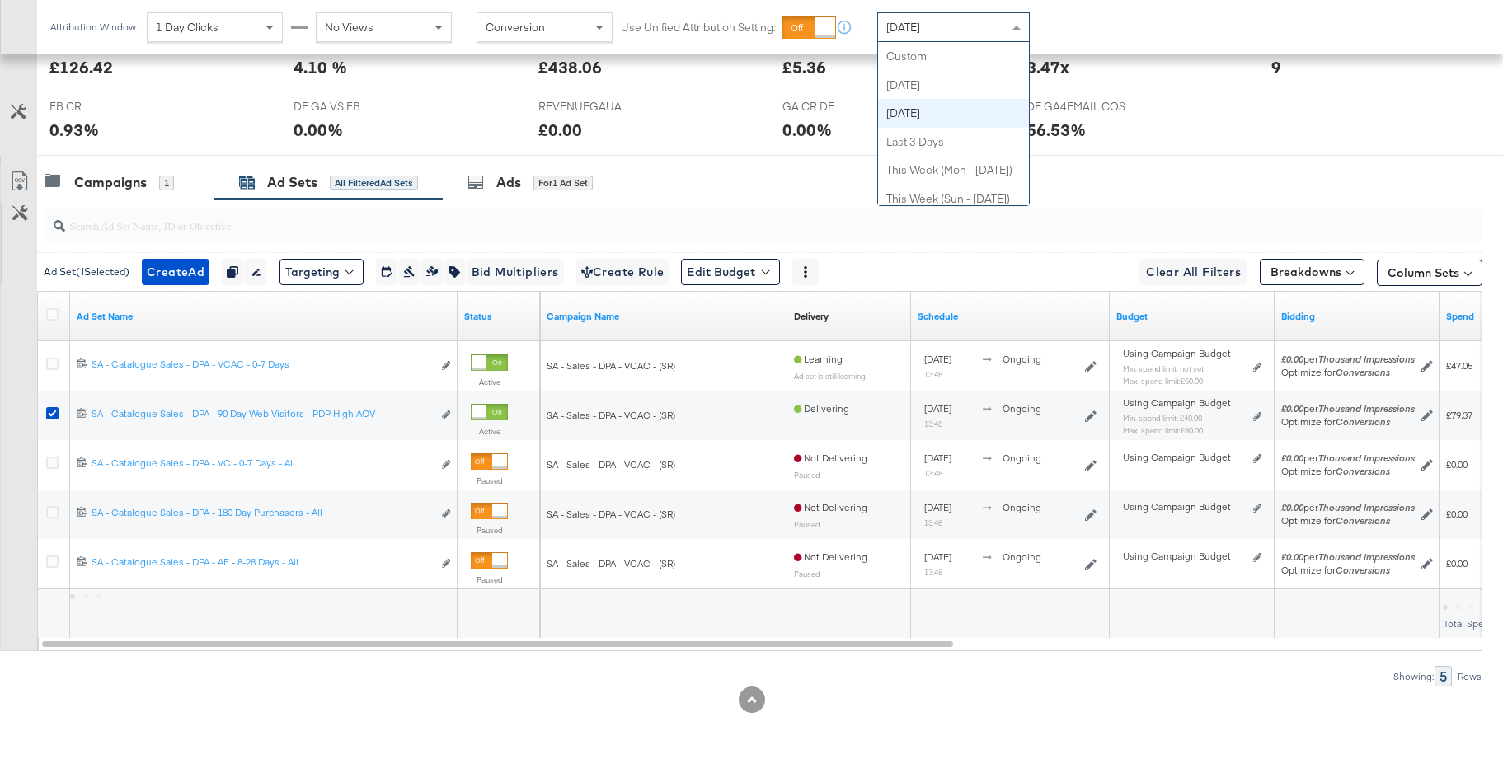
drag, startPoint x: 923, startPoint y: 32, endPoint x: 927, endPoint y: 40, distance: 8.9
click at [920, 31] on span "Yesterday" at bounding box center [903, 27] width 34 height 15
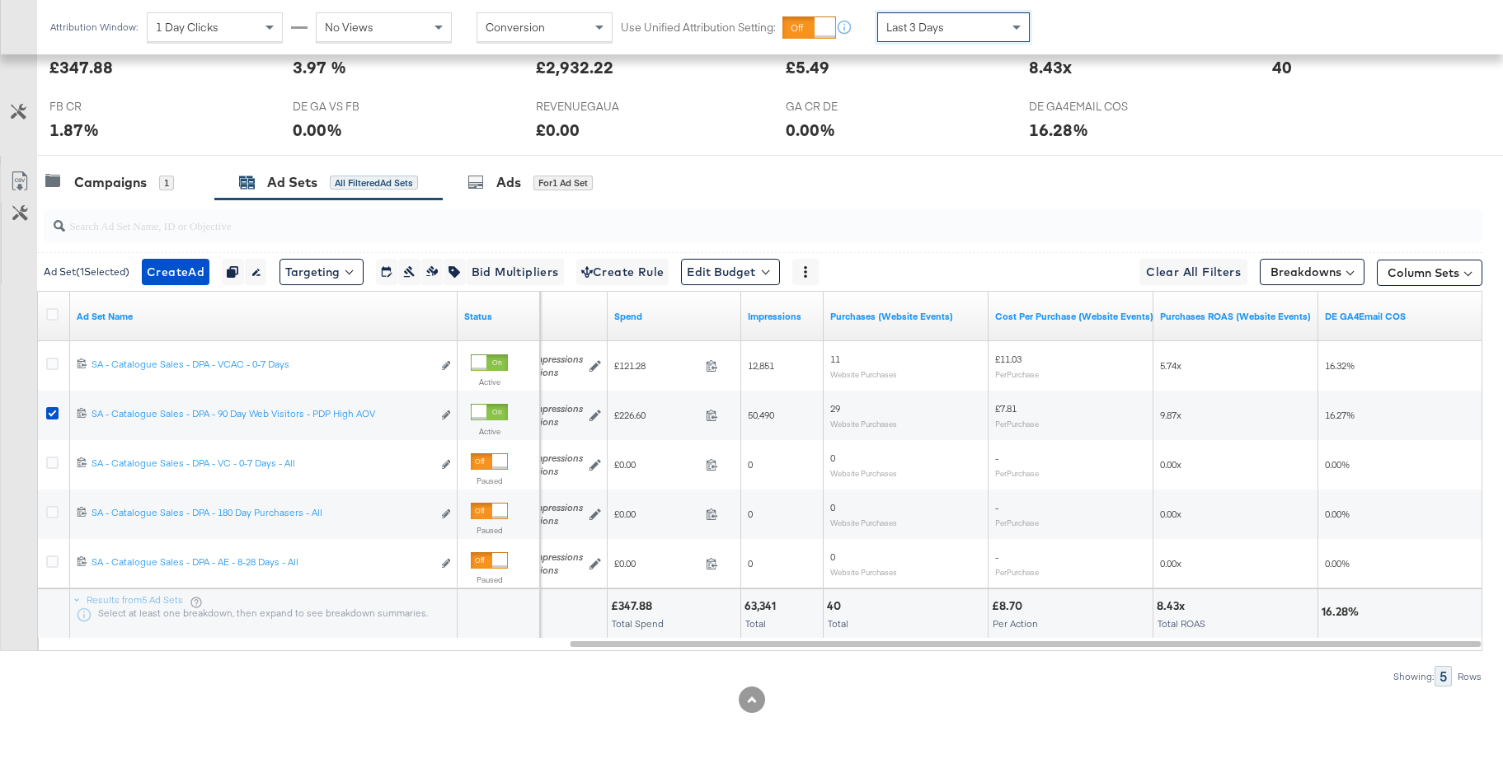
scroll to position [0, 0]
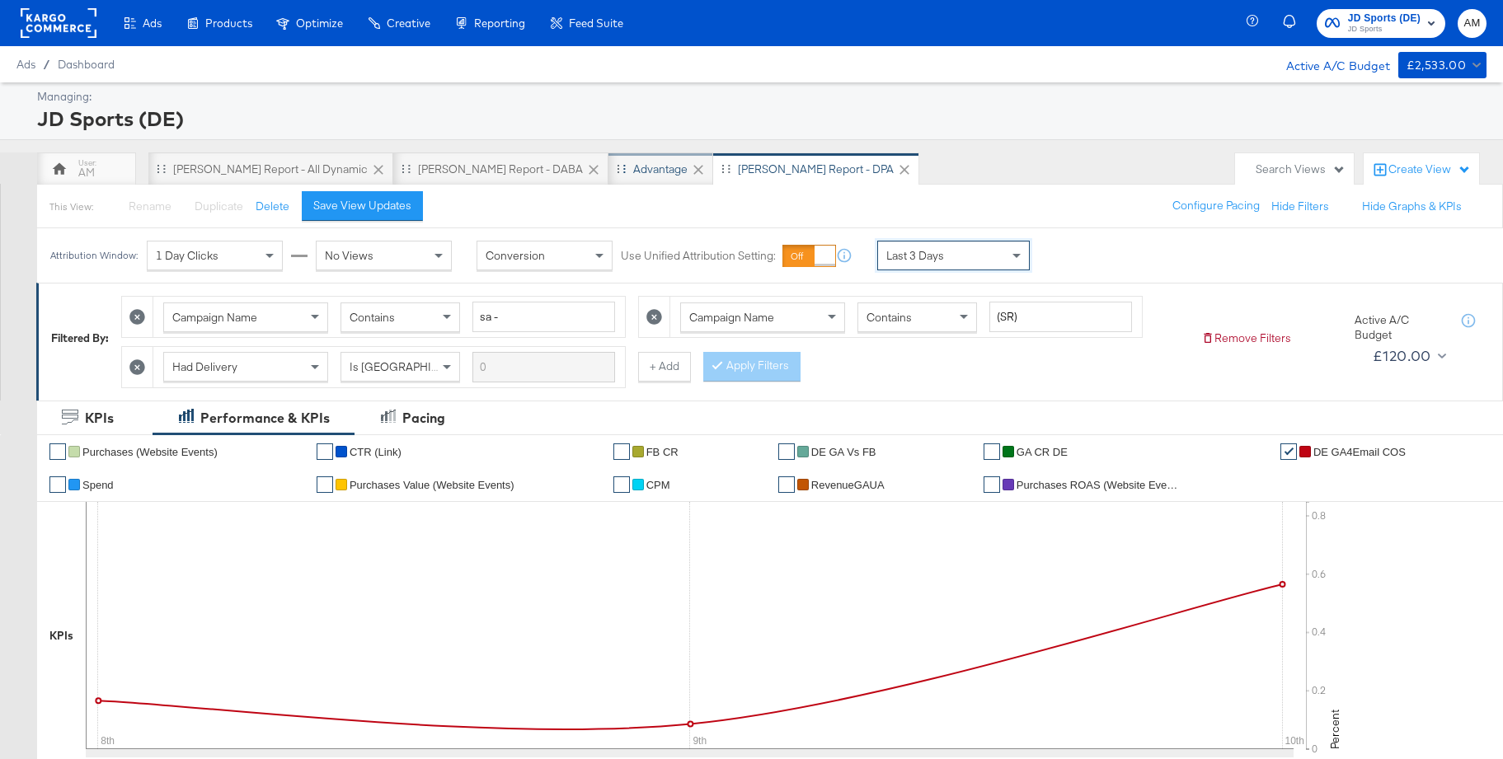
click at [633, 176] on div "Advantage" at bounding box center [660, 170] width 54 height 16
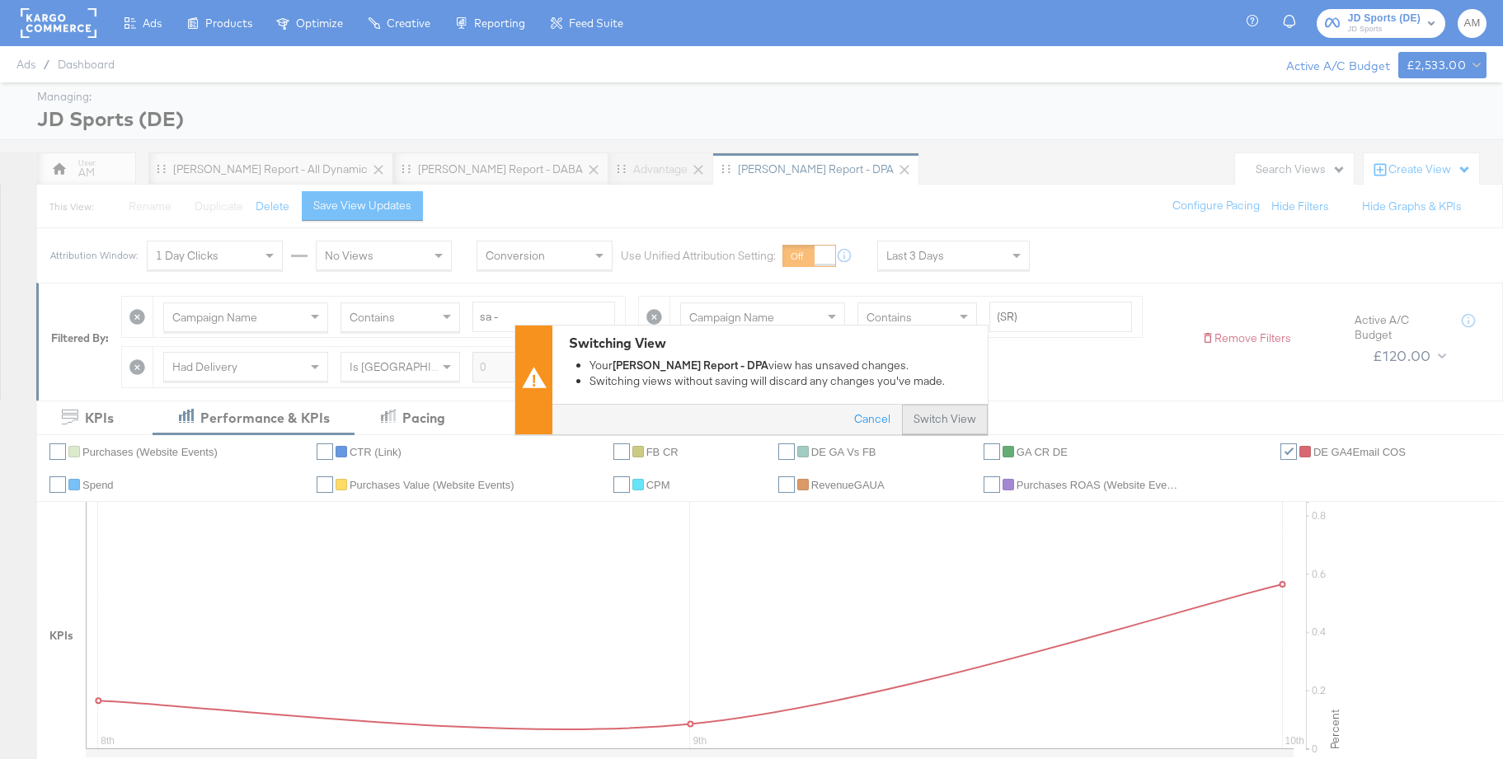
click at [940, 425] on button "Switch View" at bounding box center [945, 420] width 86 height 30
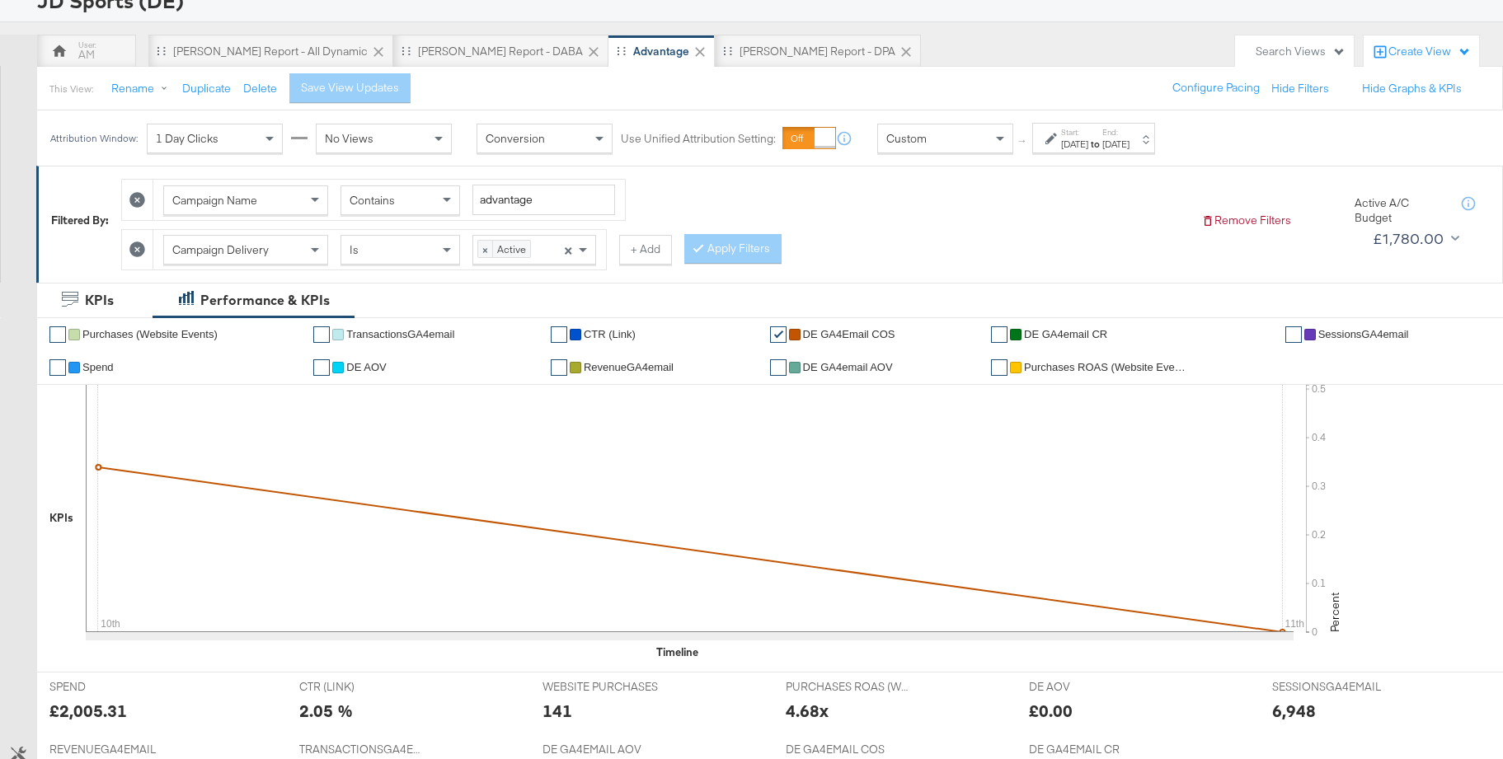
scroll to position [229, 0]
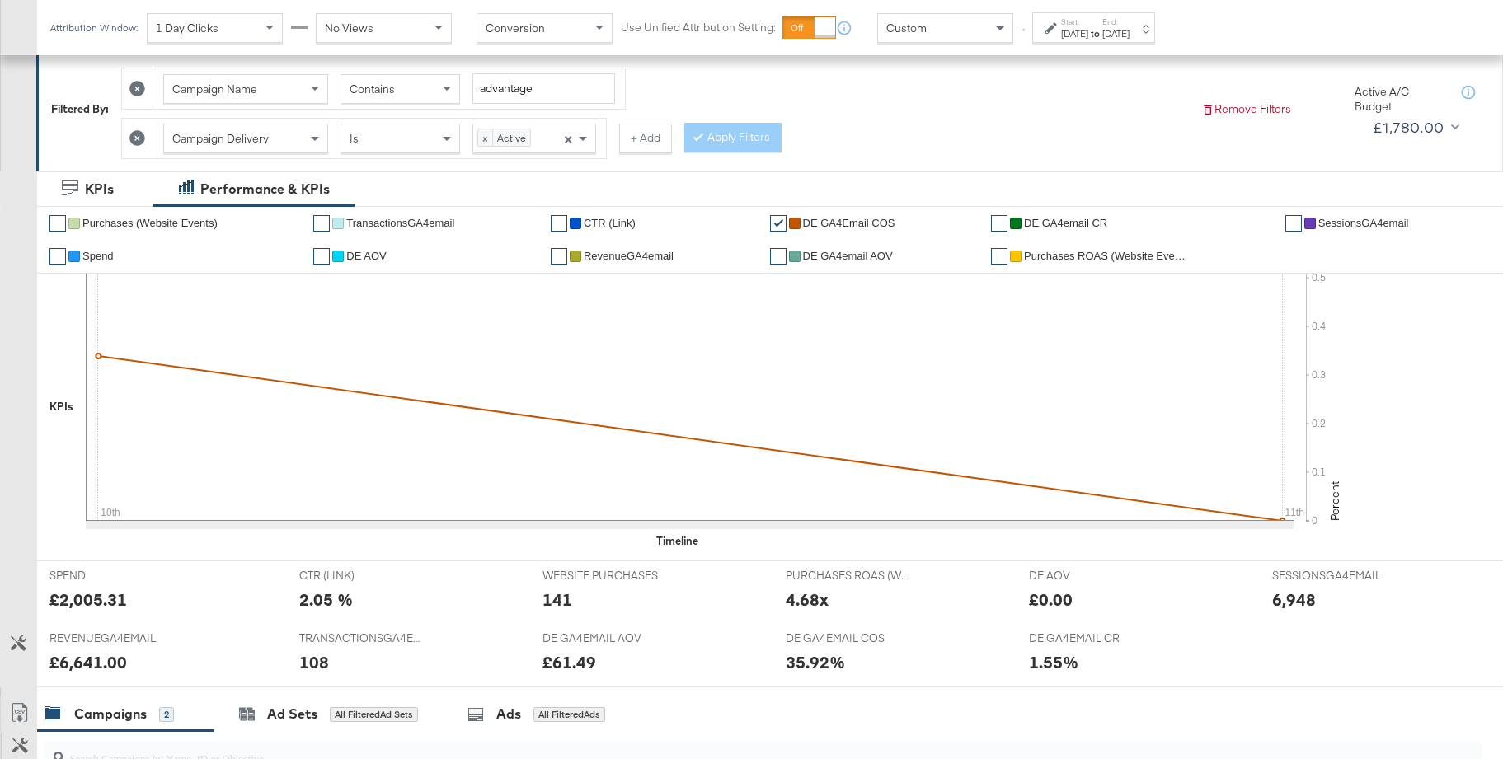
click at [924, 29] on span "Custom" at bounding box center [906, 28] width 40 height 15
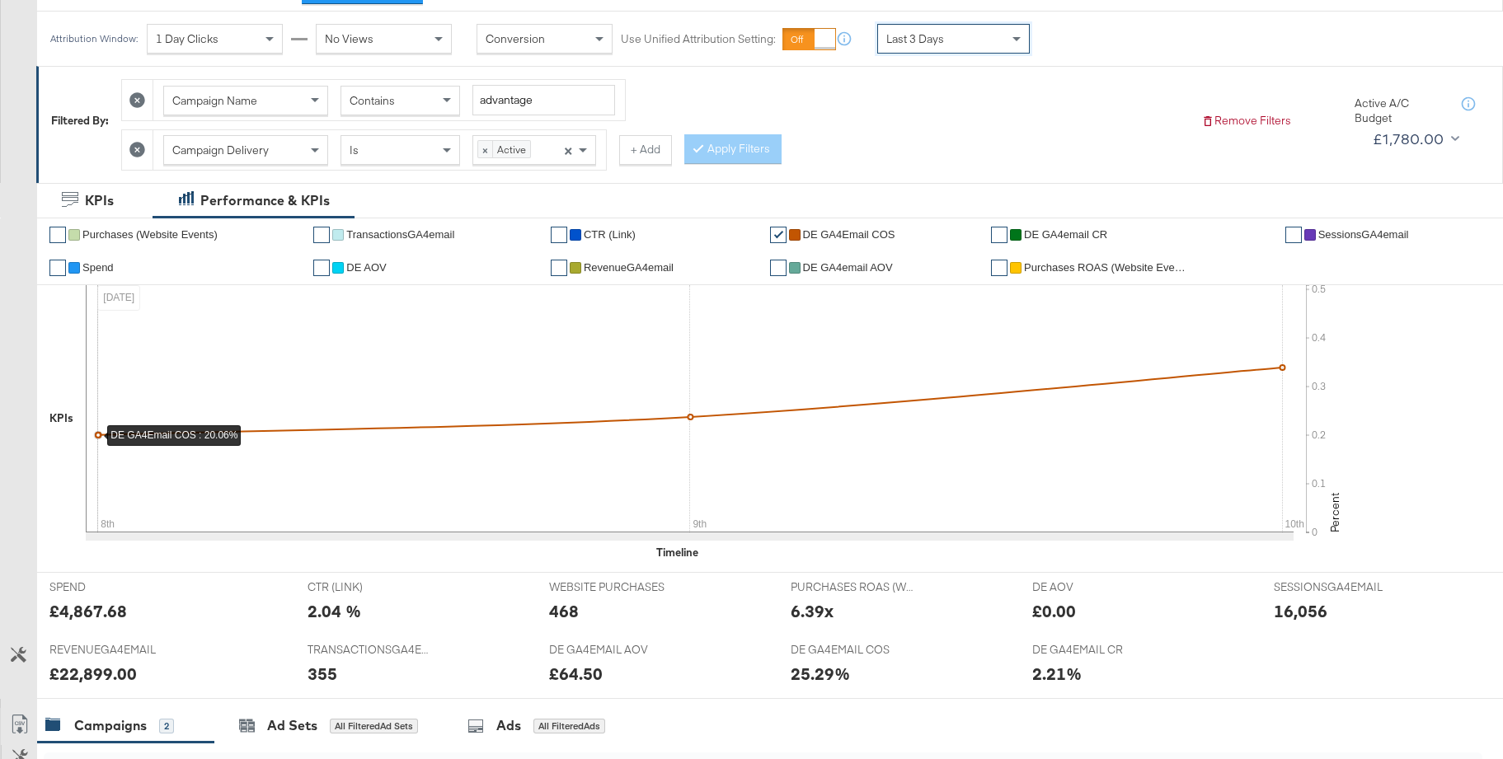
scroll to position [218, 0]
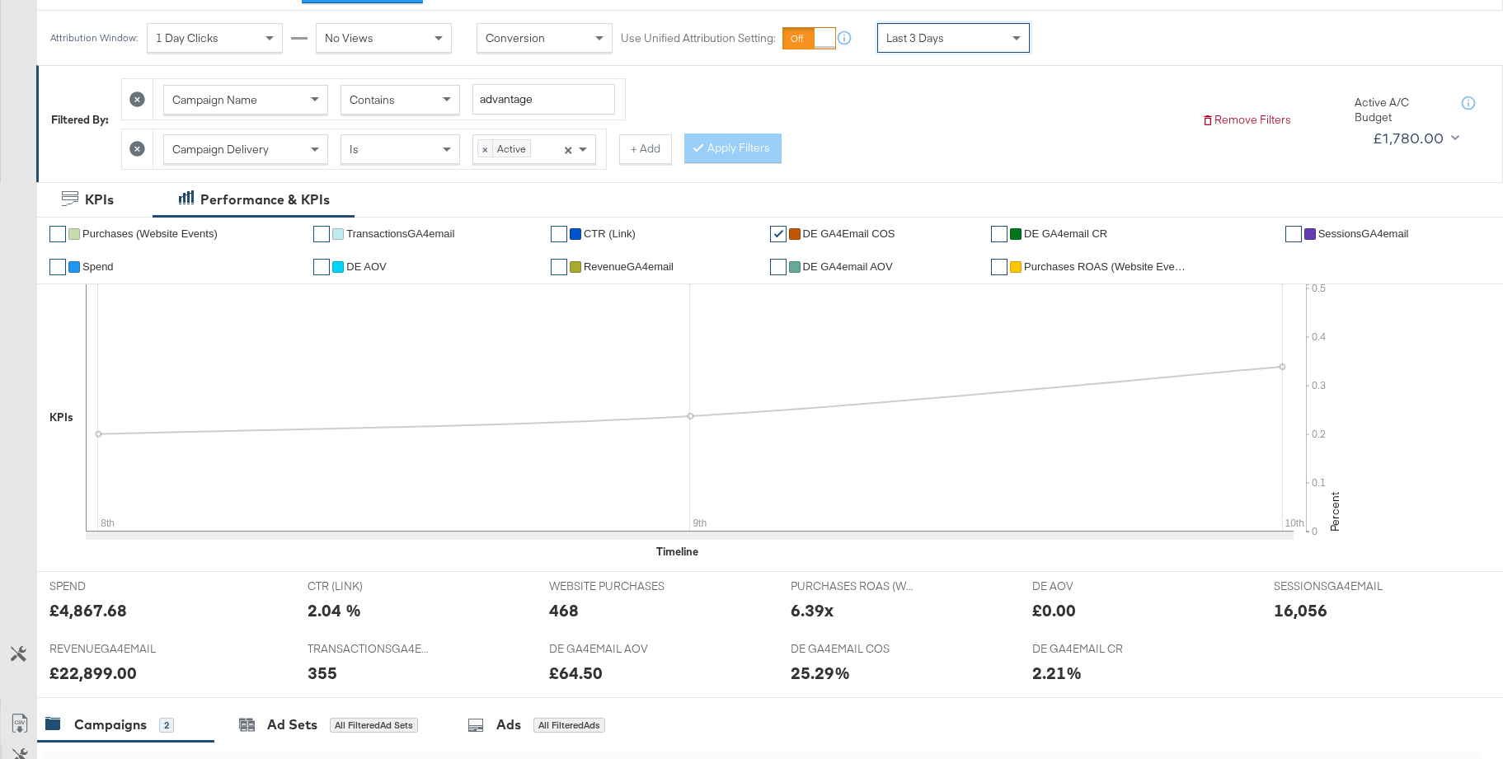
click at [96, 265] on span "Spend" at bounding box center [97, 267] width 31 height 12
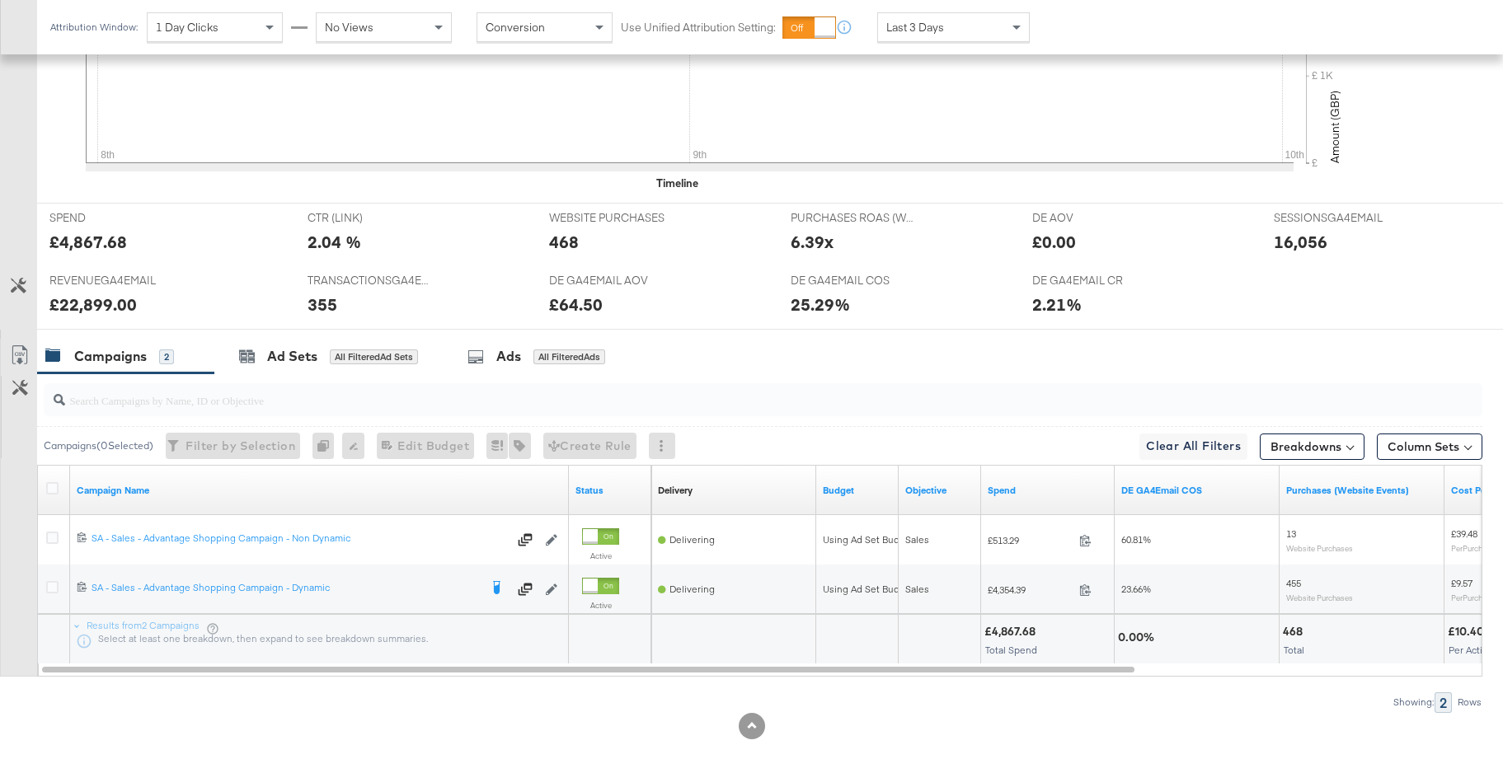
scroll to position [612, 0]
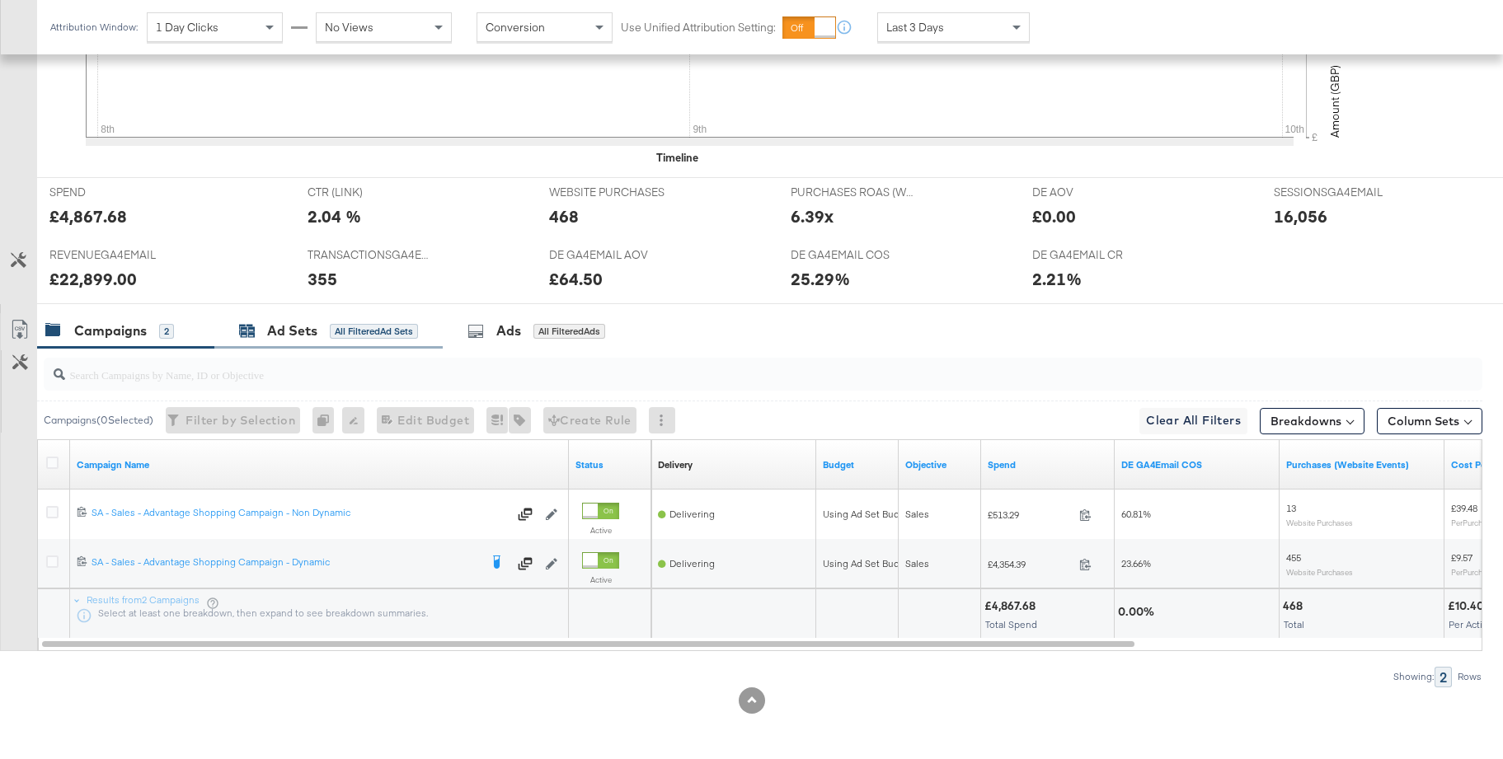
drag, startPoint x: 273, startPoint y: 330, endPoint x: 314, endPoint y: 336, distance: 41.6
click at [273, 330] on div "Ad Sets" at bounding box center [292, 331] width 50 height 19
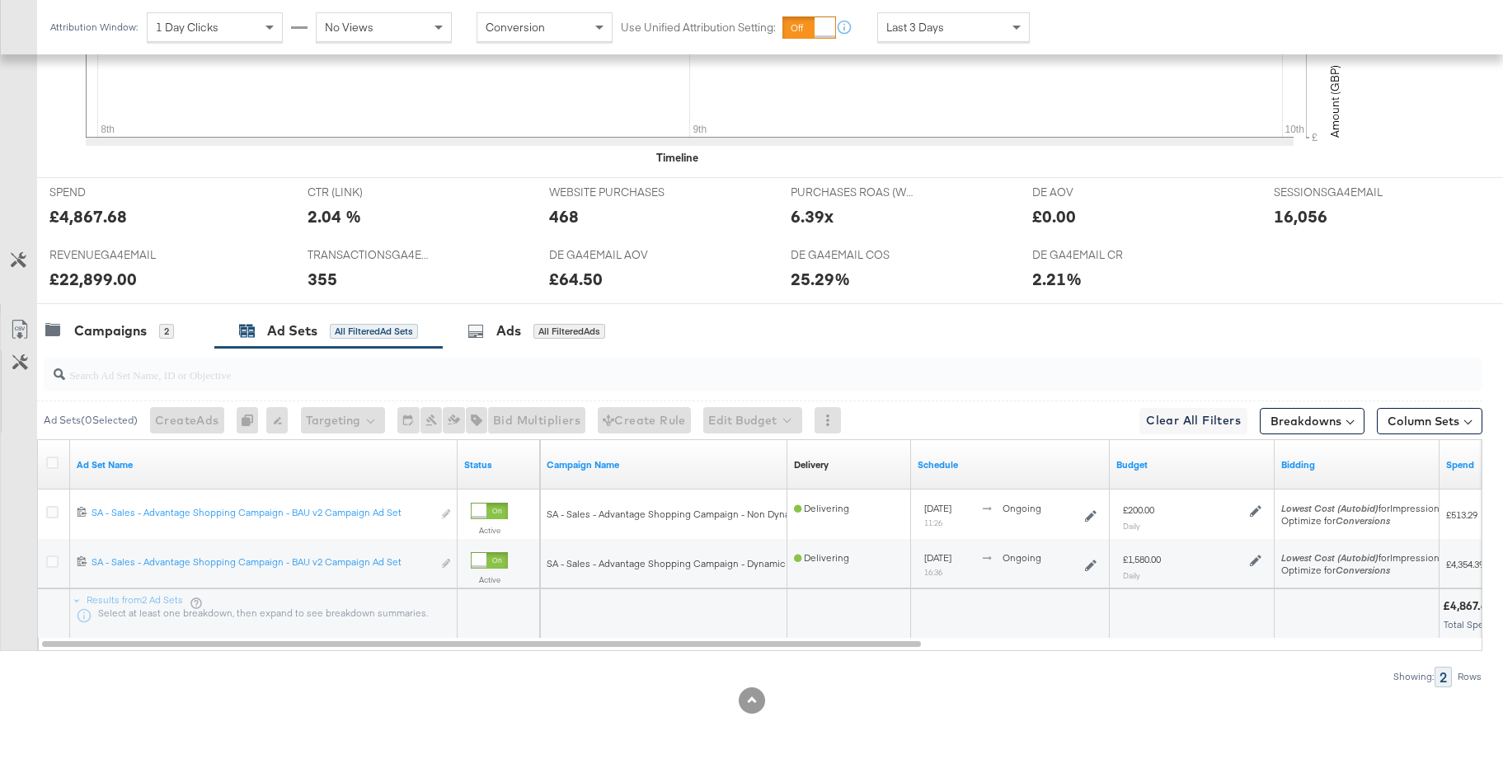
scroll to position [609, 0]
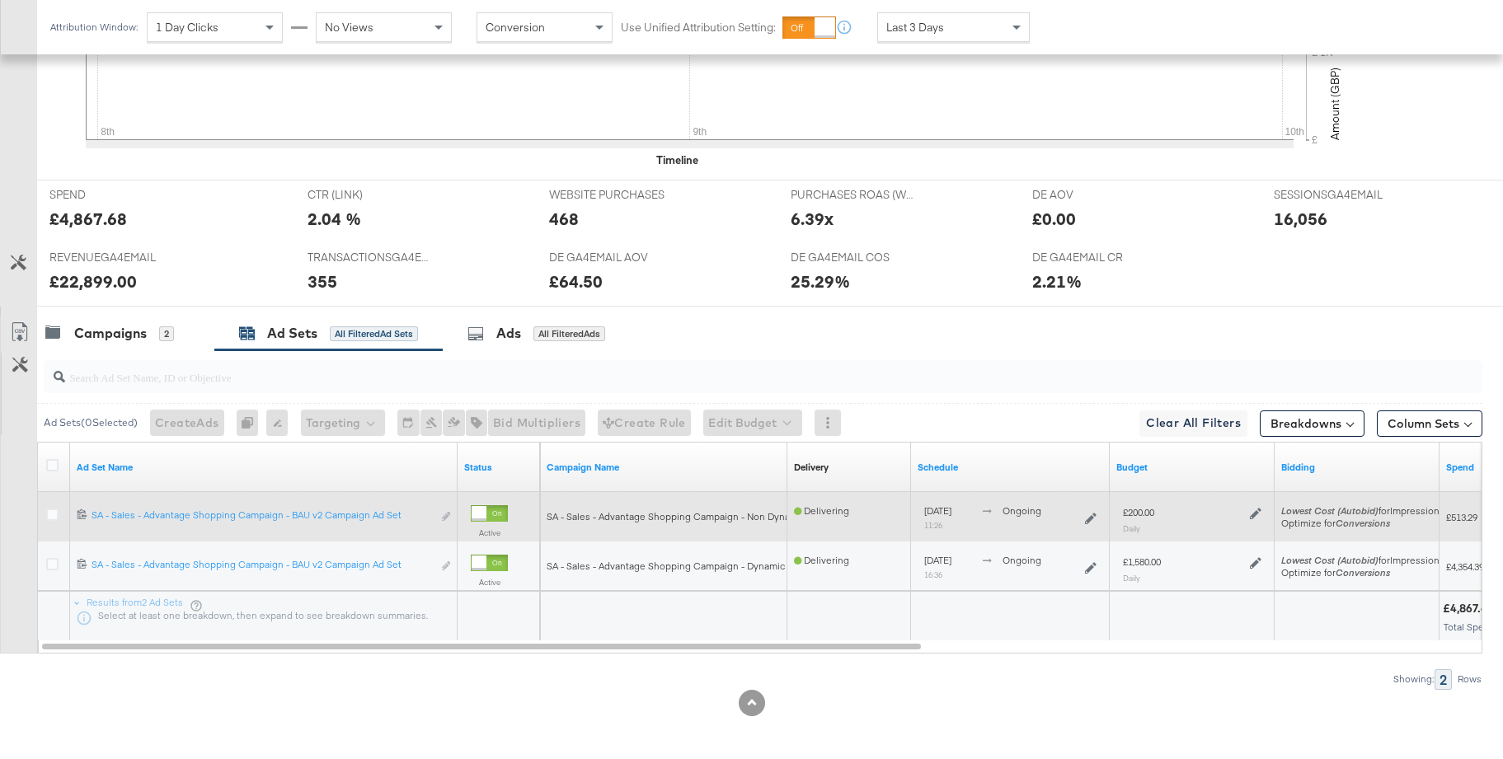
click at [1256, 514] on icon at bounding box center [1256, 514] width 12 height 12
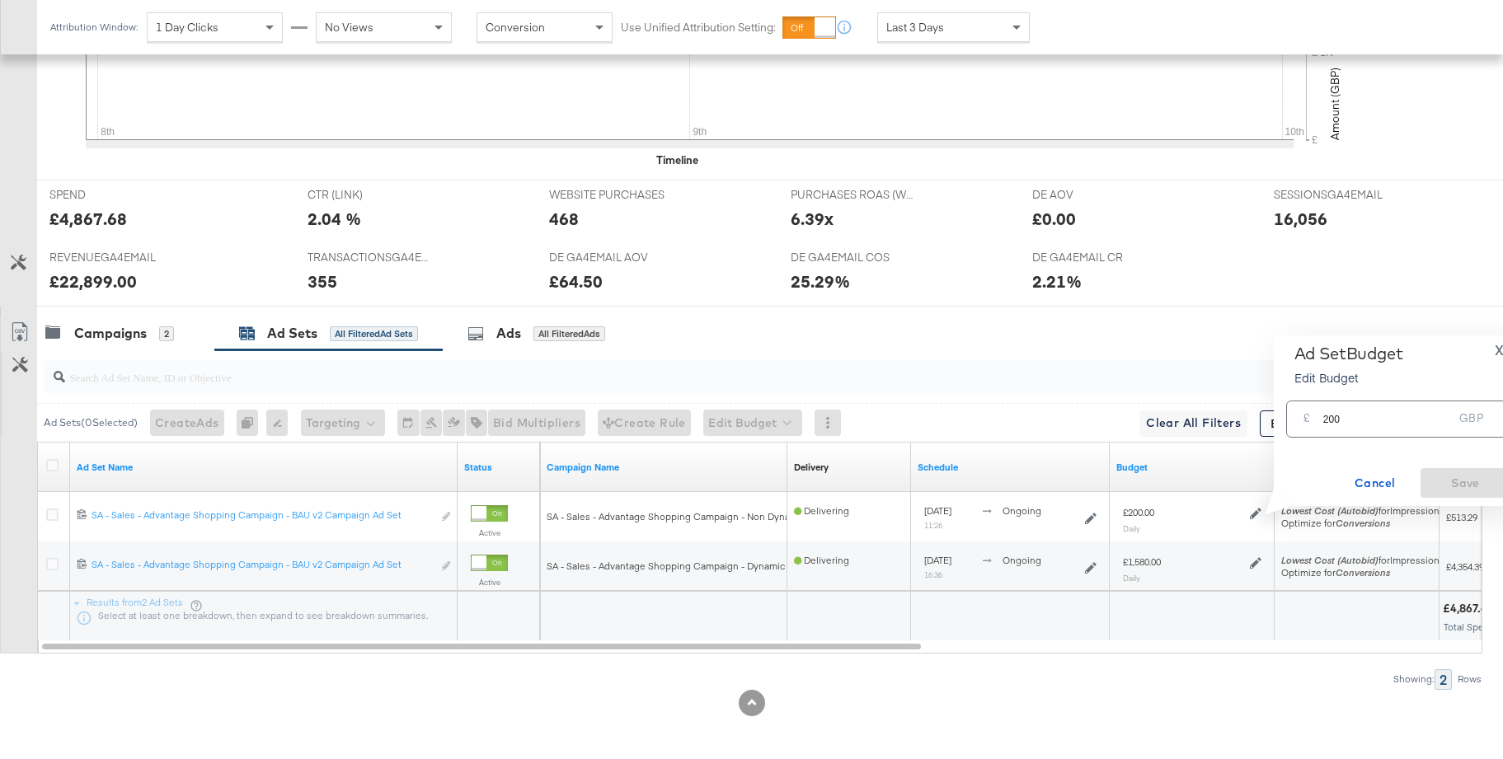
scroll to position [608, 0]
drag, startPoint x: 1332, startPoint y: 422, endPoint x: 1302, endPoint y: 421, distance: 30.5
click at [1302, 421] on div "£ 200 GBP" at bounding box center [1396, 419] width 221 height 37
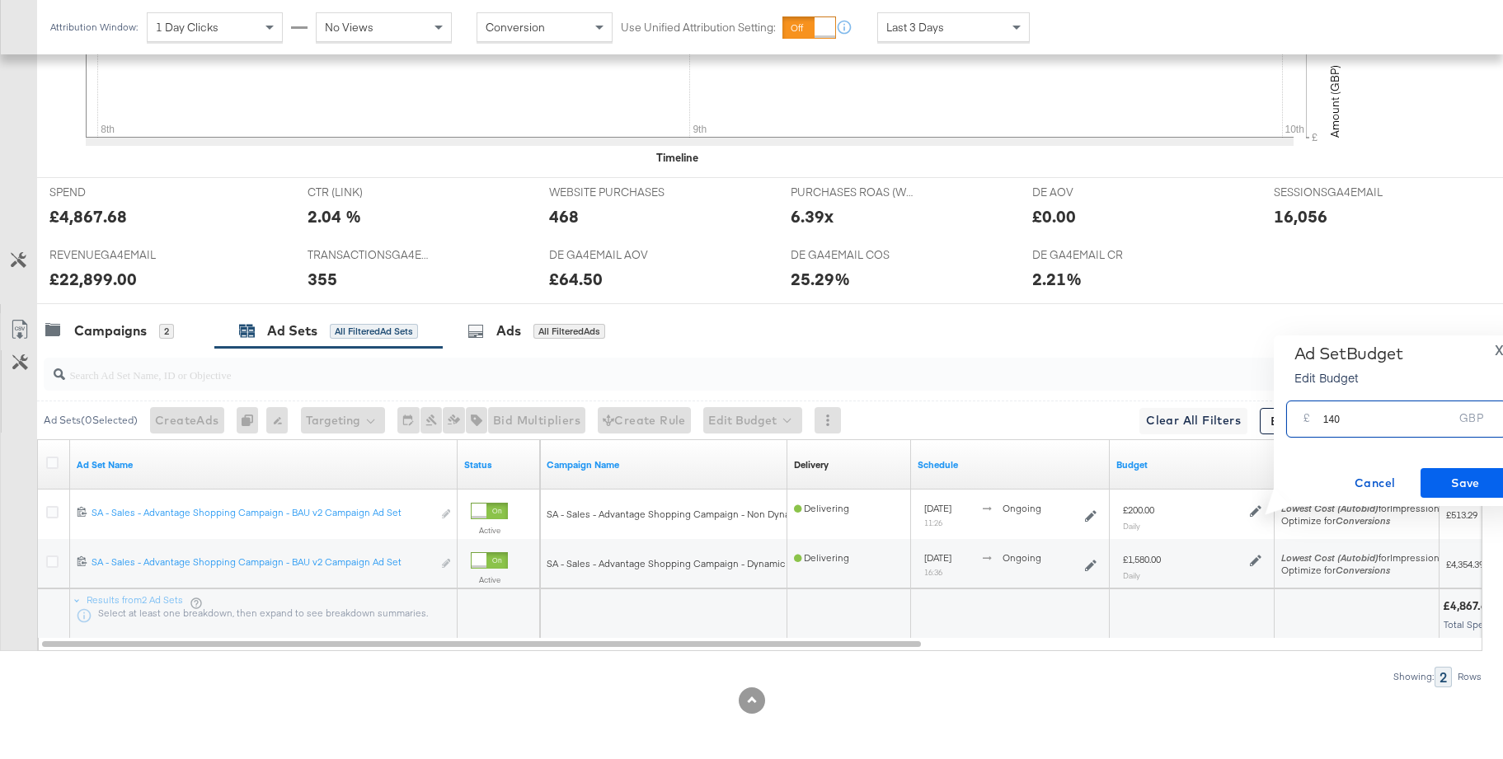
type input "140"
click at [1440, 478] on span "Save" at bounding box center [1465, 483] width 77 height 21
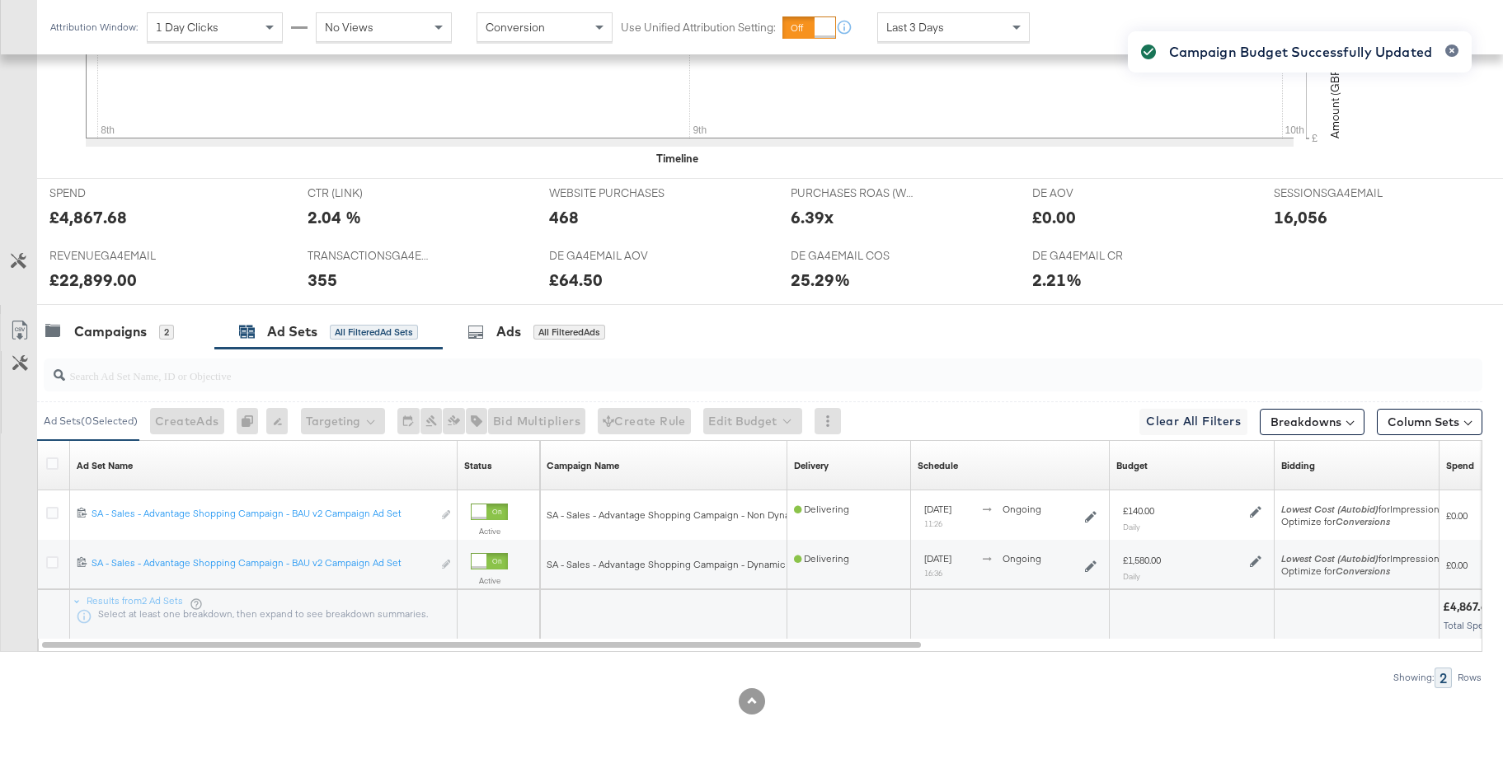
click at [1256, 562] on div "Campaign Budget Successfully Updated" at bounding box center [1299, 350] width 377 height 670
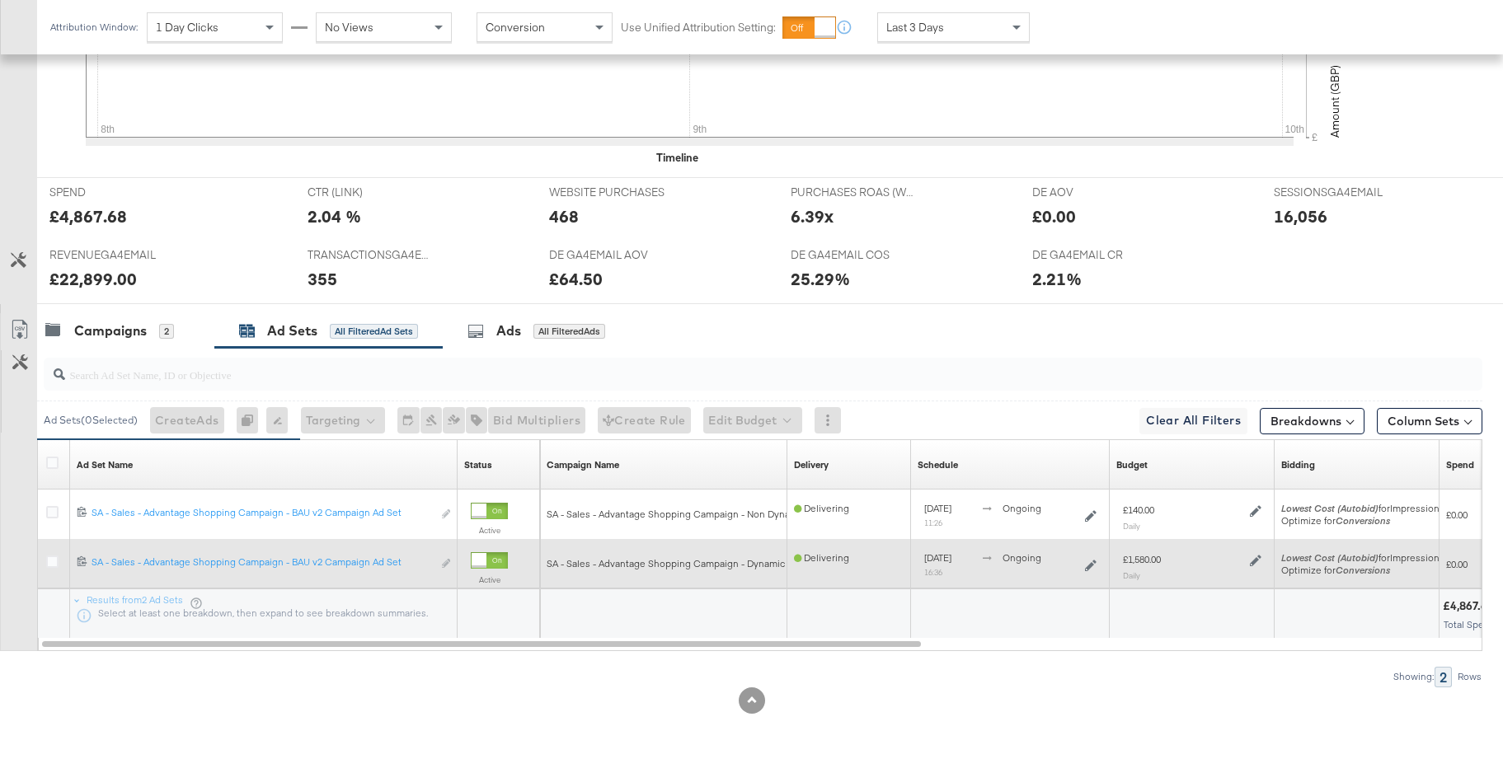
click at [1254, 560] on icon at bounding box center [1256, 562] width 12 height 12
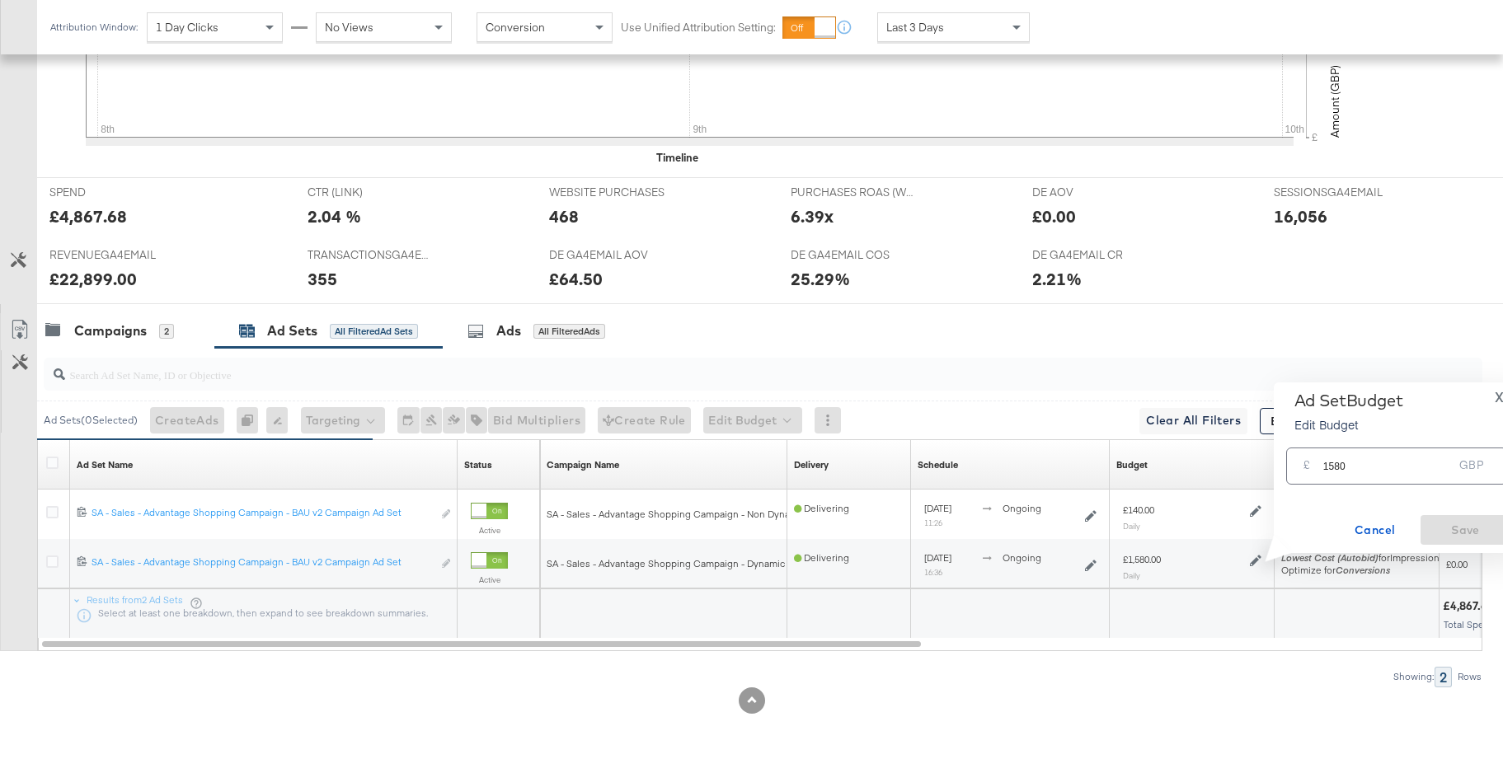
click at [1350, 469] on input "1580" at bounding box center [1388, 459] width 130 height 35
type input "1500"
click at [1456, 535] on span "Save" at bounding box center [1465, 530] width 77 height 21
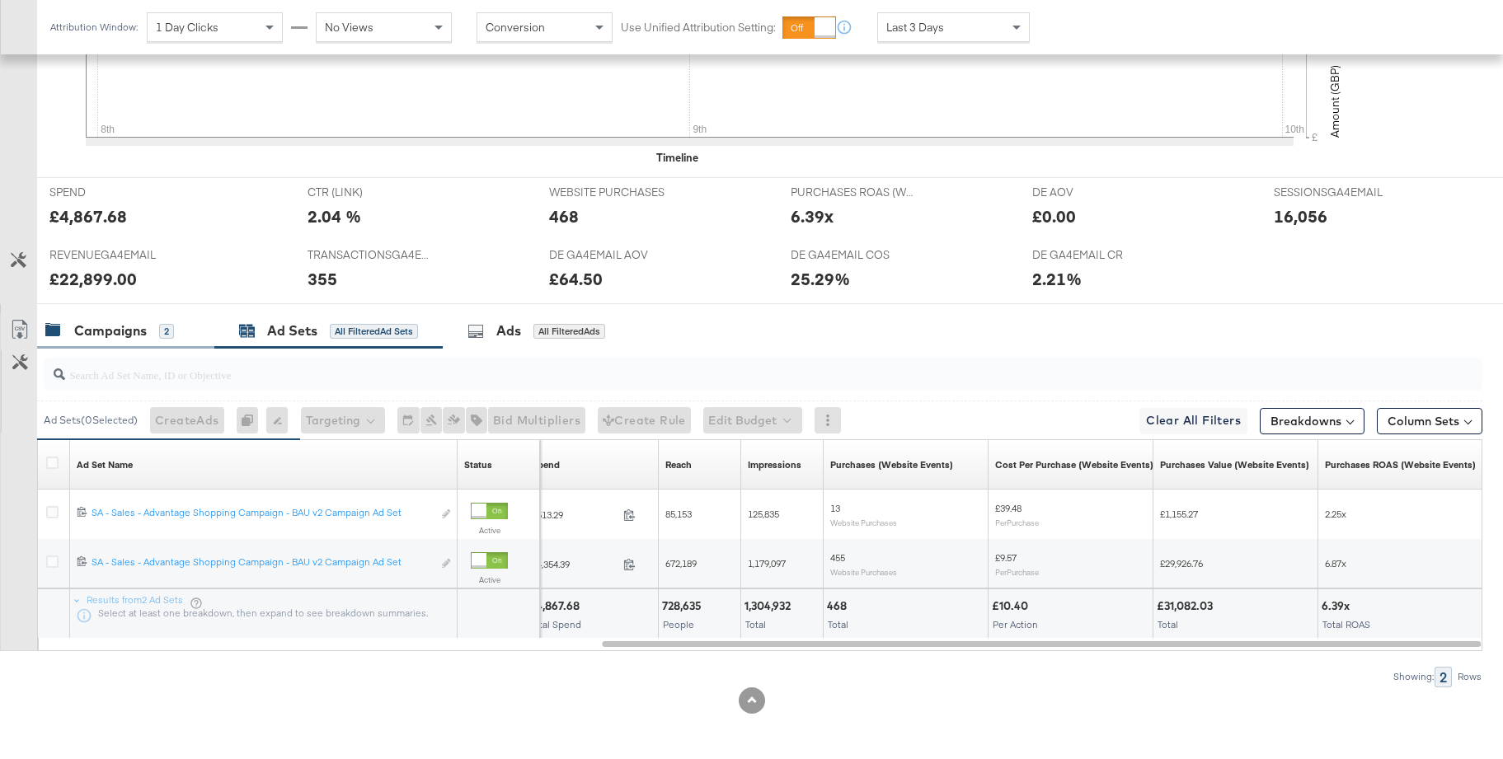
click at [119, 327] on div "Campaigns" at bounding box center [110, 331] width 73 height 19
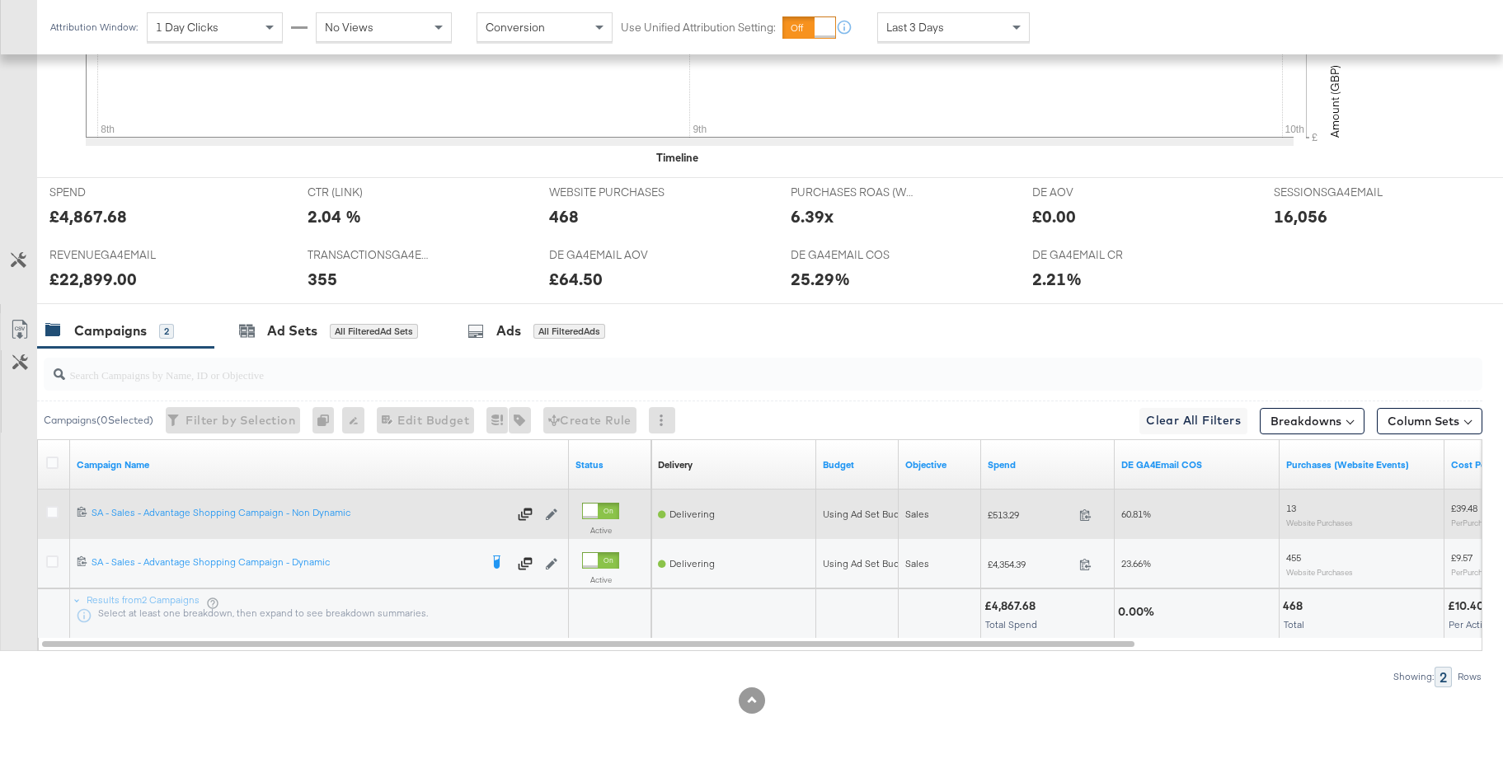
drag, startPoint x: 54, startPoint y: 511, endPoint x: 68, endPoint y: 511, distance: 14.8
click at [54, 511] on icon at bounding box center [52, 512] width 12 height 12
click at [0, 0] on input "checkbox" at bounding box center [0, 0] width 0 height 0
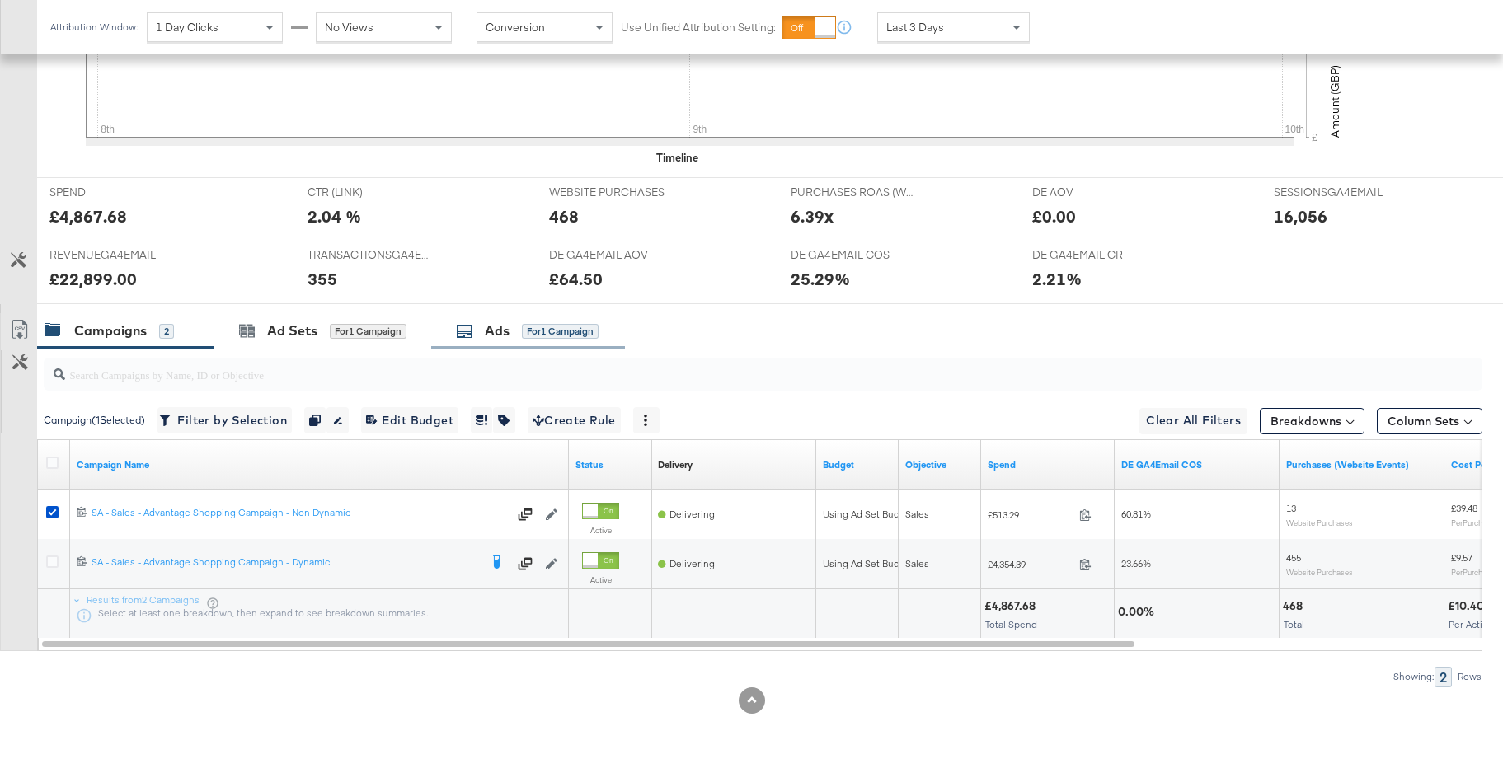
click at [479, 329] on div "Ads for 1 Campaign" at bounding box center [527, 331] width 143 height 19
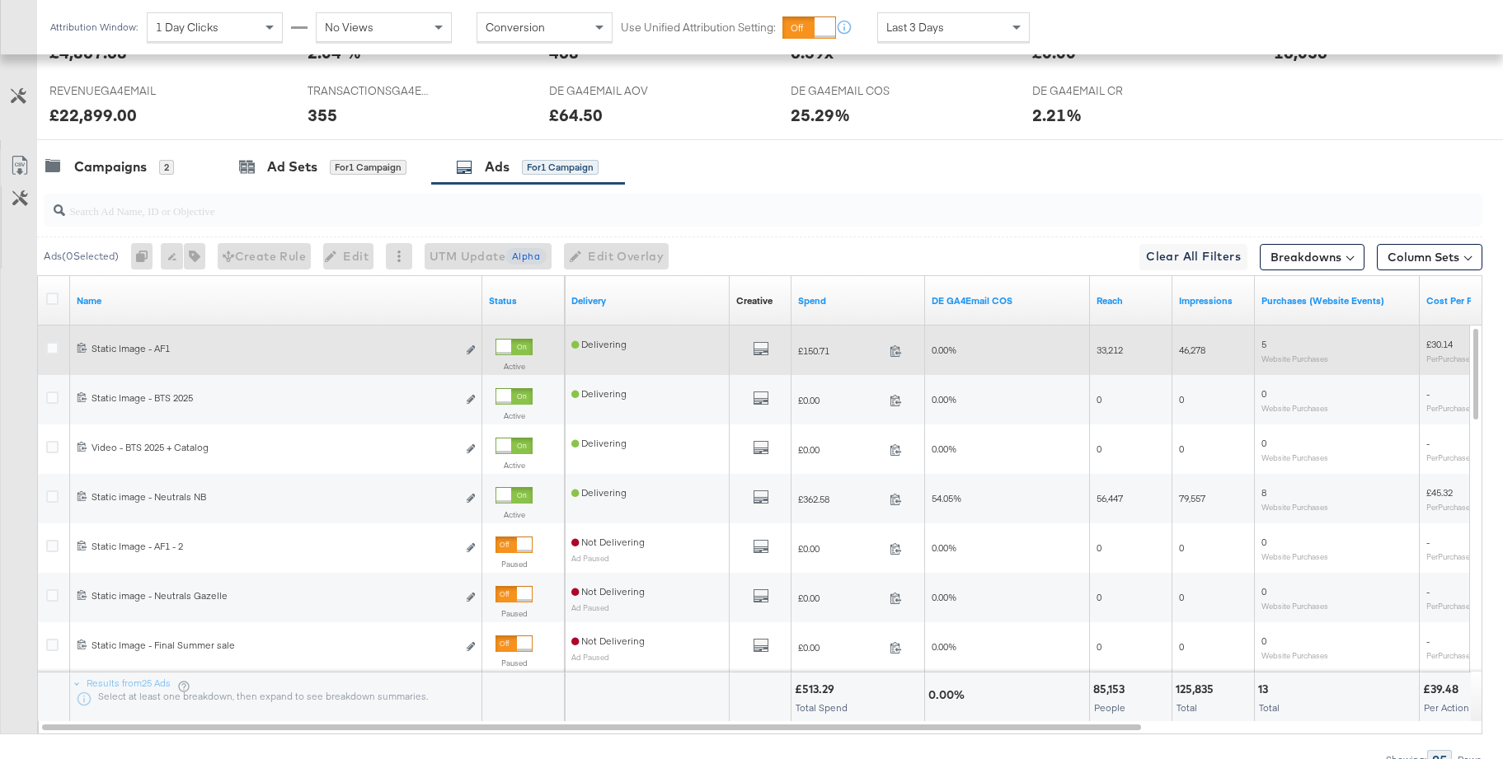
scroll to position [0, 0]
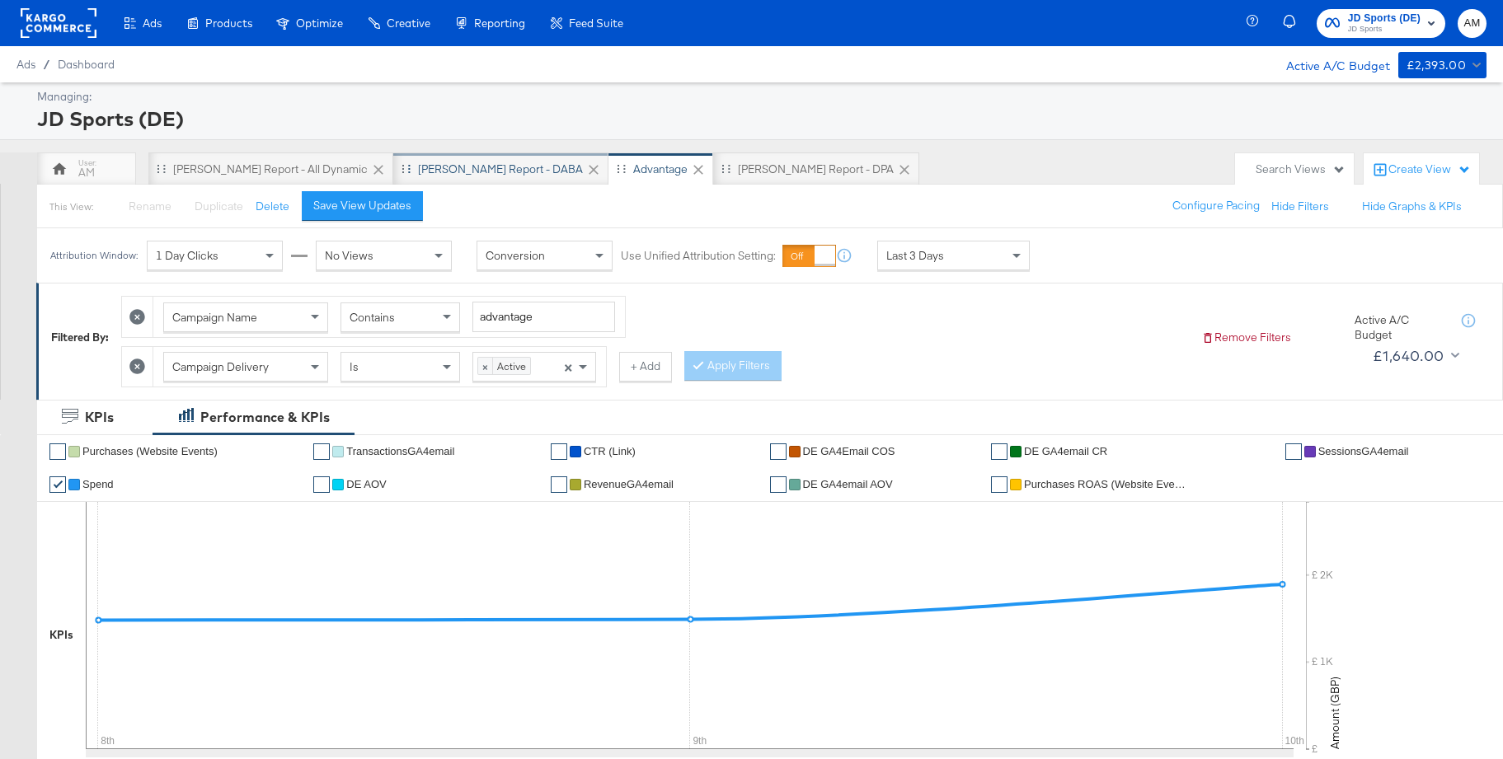
click at [438, 169] on div "[PERSON_NAME] Report - DABA" at bounding box center [500, 170] width 165 height 16
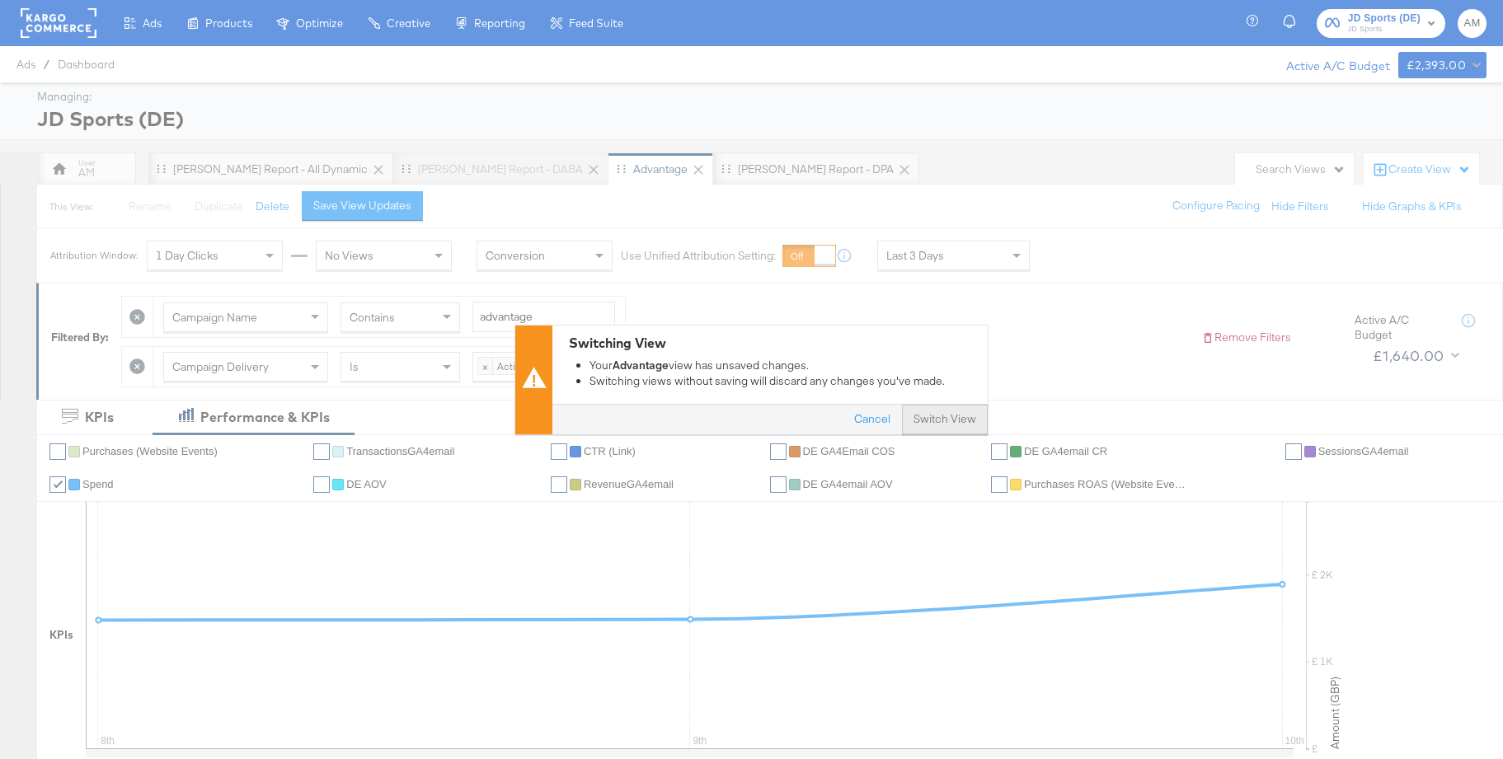
click at [944, 422] on button "Switch View" at bounding box center [945, 420] width 86 height 30
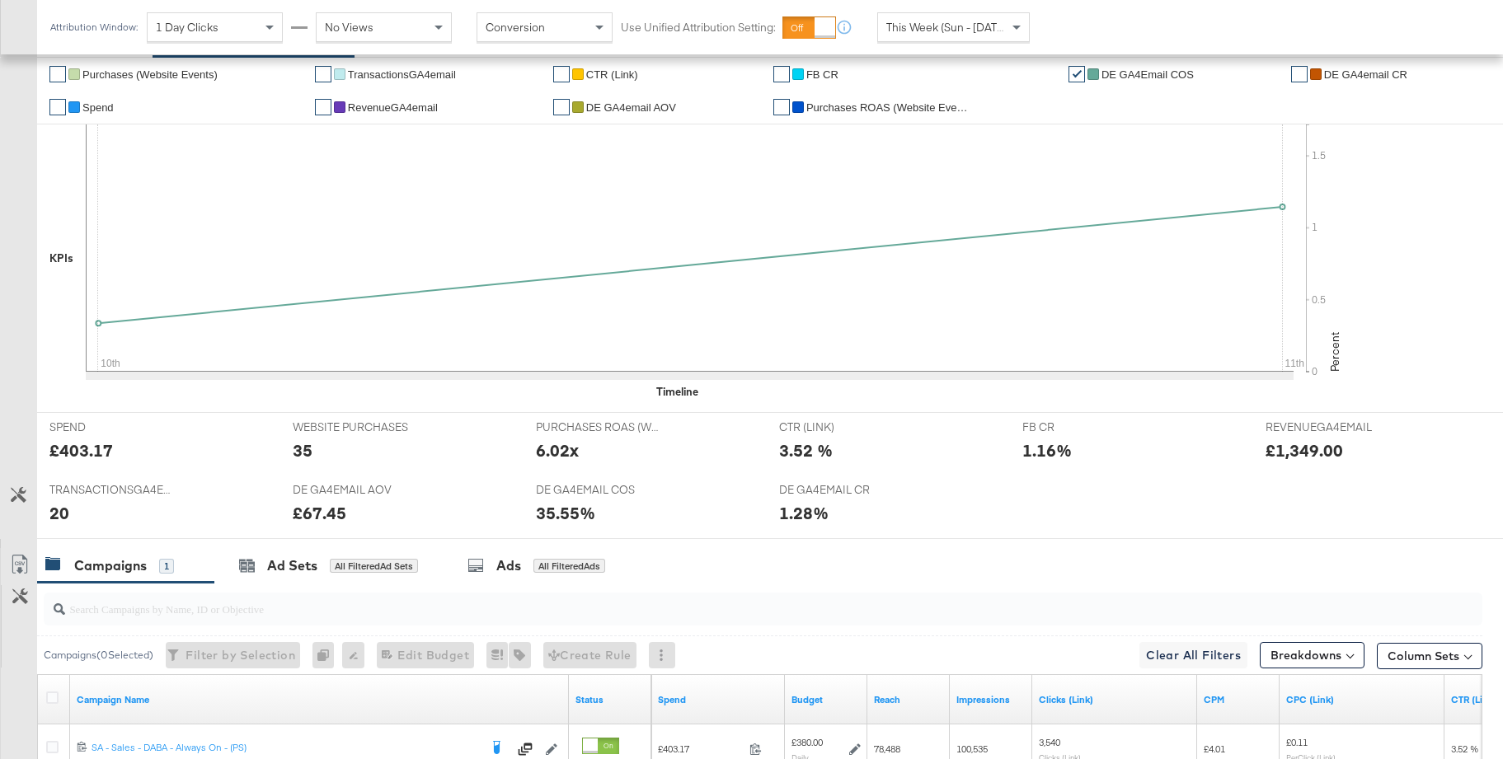
scroll to position [563, 0]
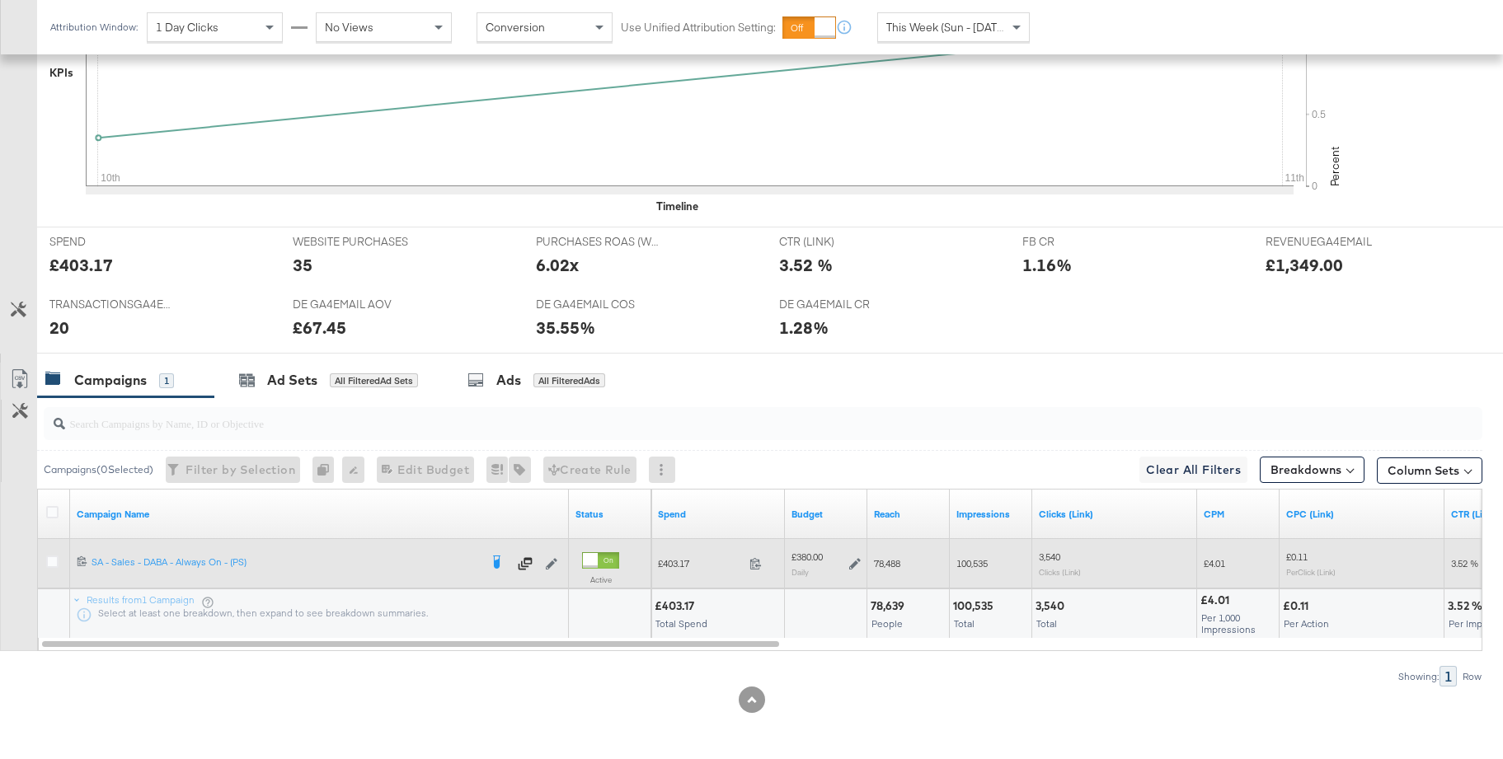
click at [855, 566] on icon at bounding box center [855, 564] width 12 height 12
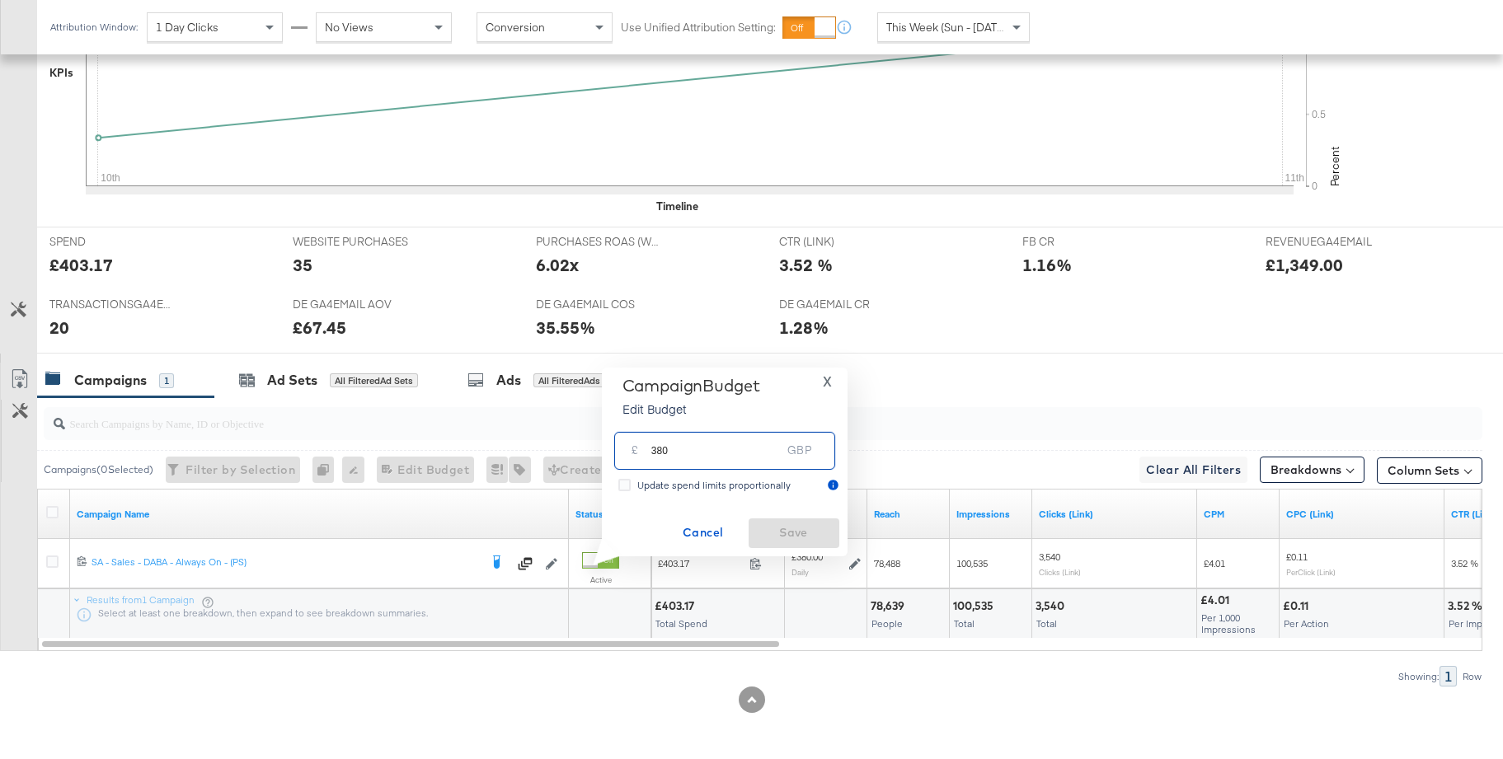
drag, startPoint x: 688, startPoint y: 452, endPoint x: 616, endPoint y: 449, distance: 72.6
click at [616, 449] on div "£ 380 GBP" at bounding box center [724, 450] width 221 height 37
type input "200"
click at [777, 526] on span "Save" at bounding box center [793, 533] width 77 height 21
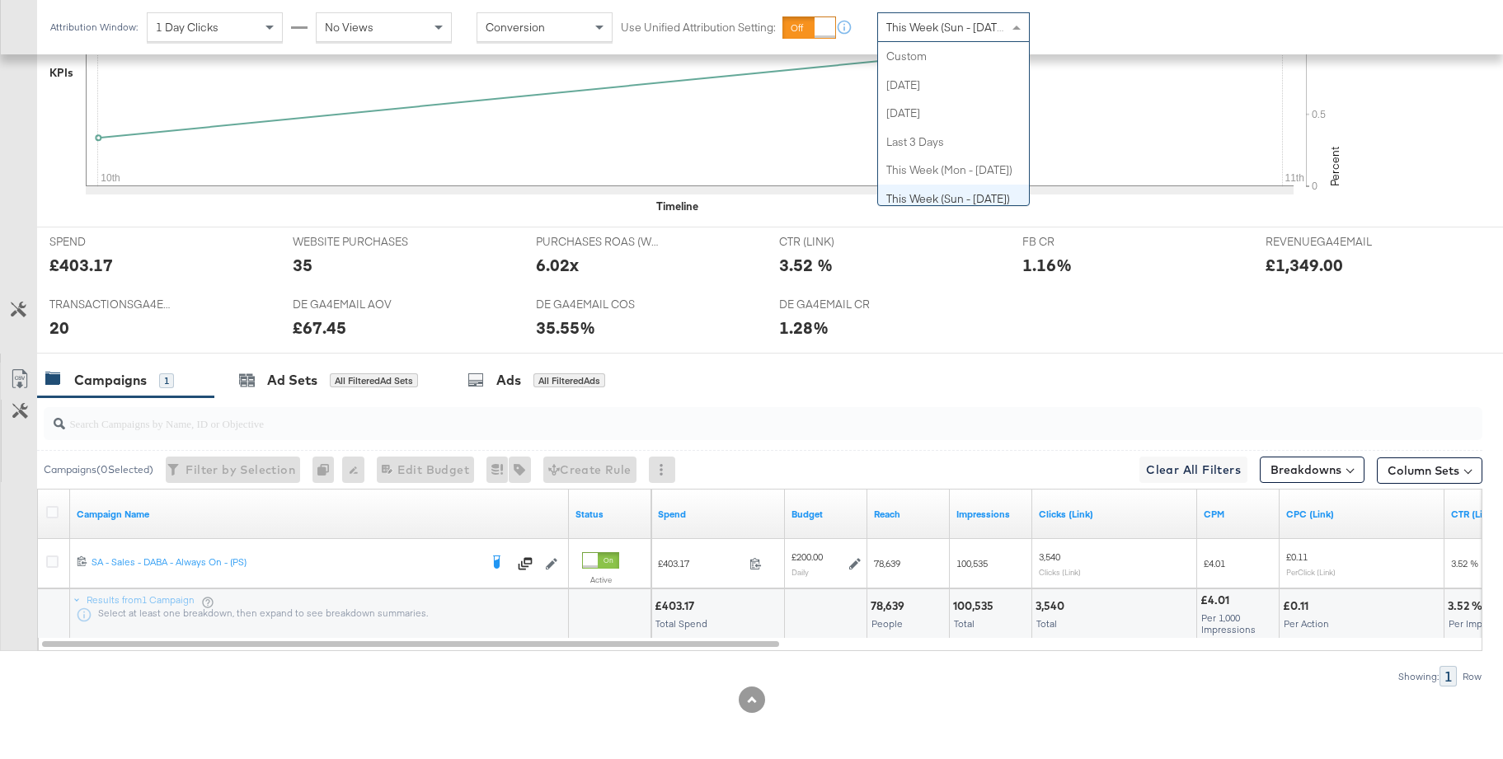
click at [951, 24] on span "This Week (Sun - [DATE])" at bounding box center [948, 27] width 124 height 15
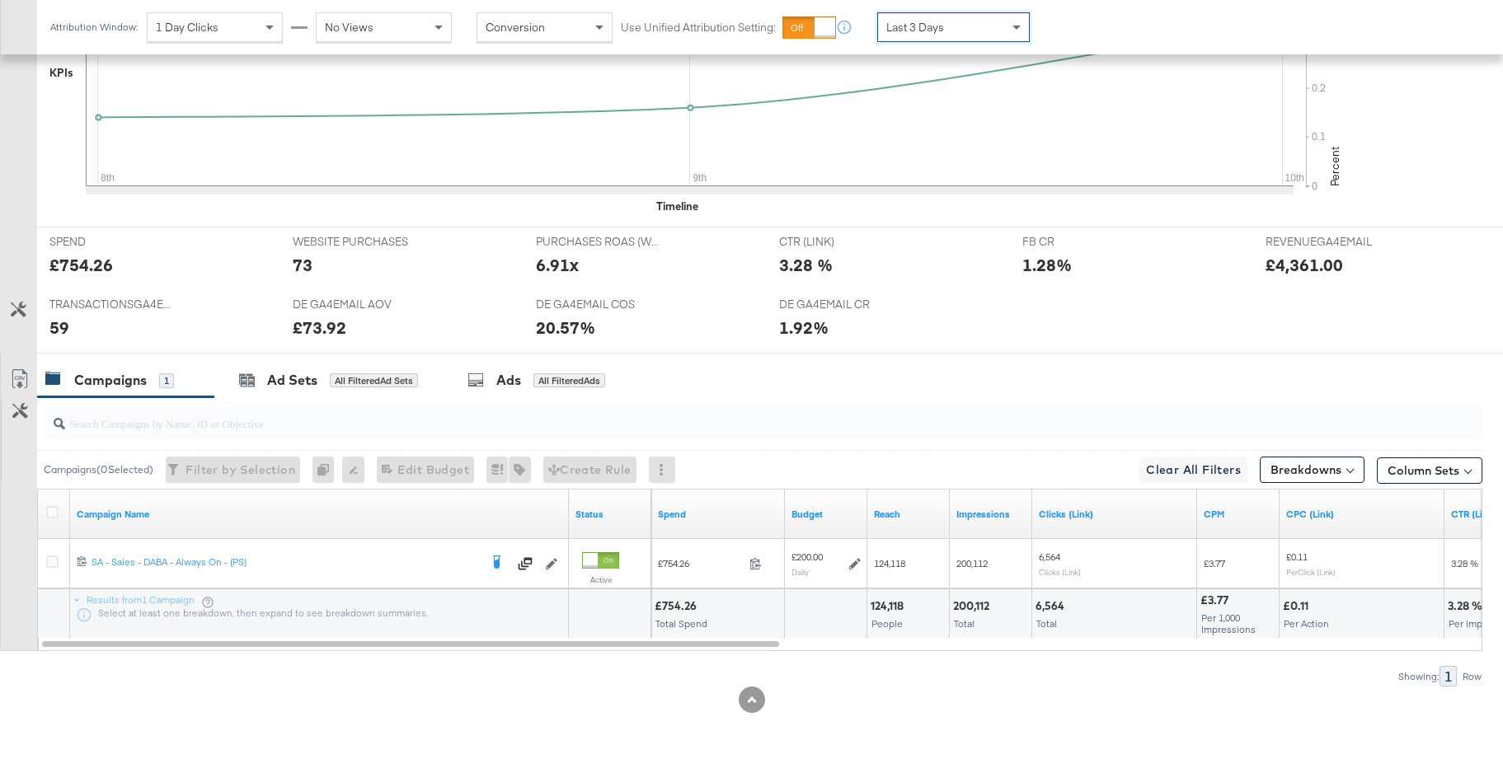
scroll to position [0, 0]
